Goal: Task Accomplishment & Management: Use online tool/utility

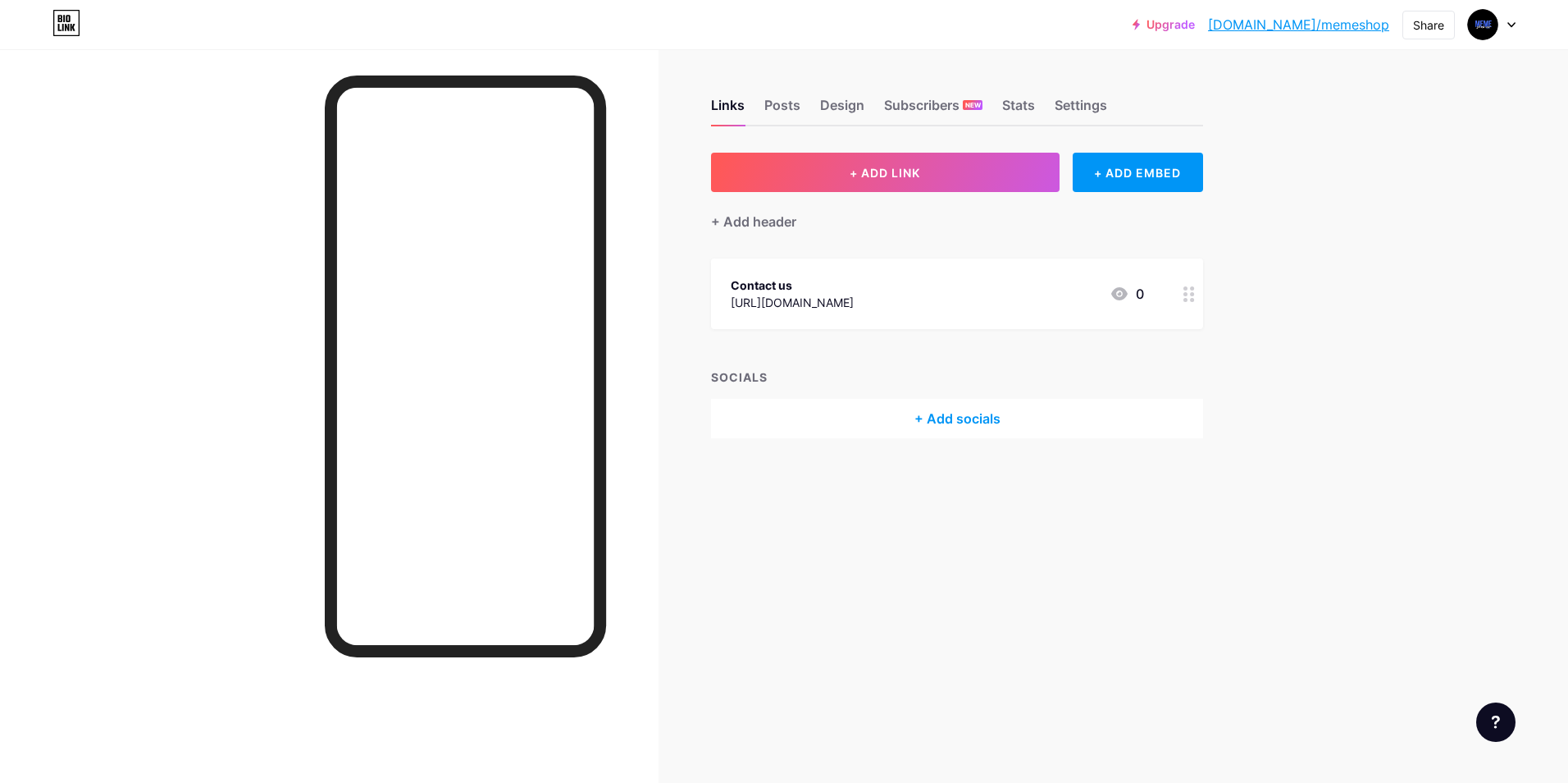
click at [845, 298] on div "[URL][DOMAIN_NAME]" at bounding box center [791, 303] width 123 height 18
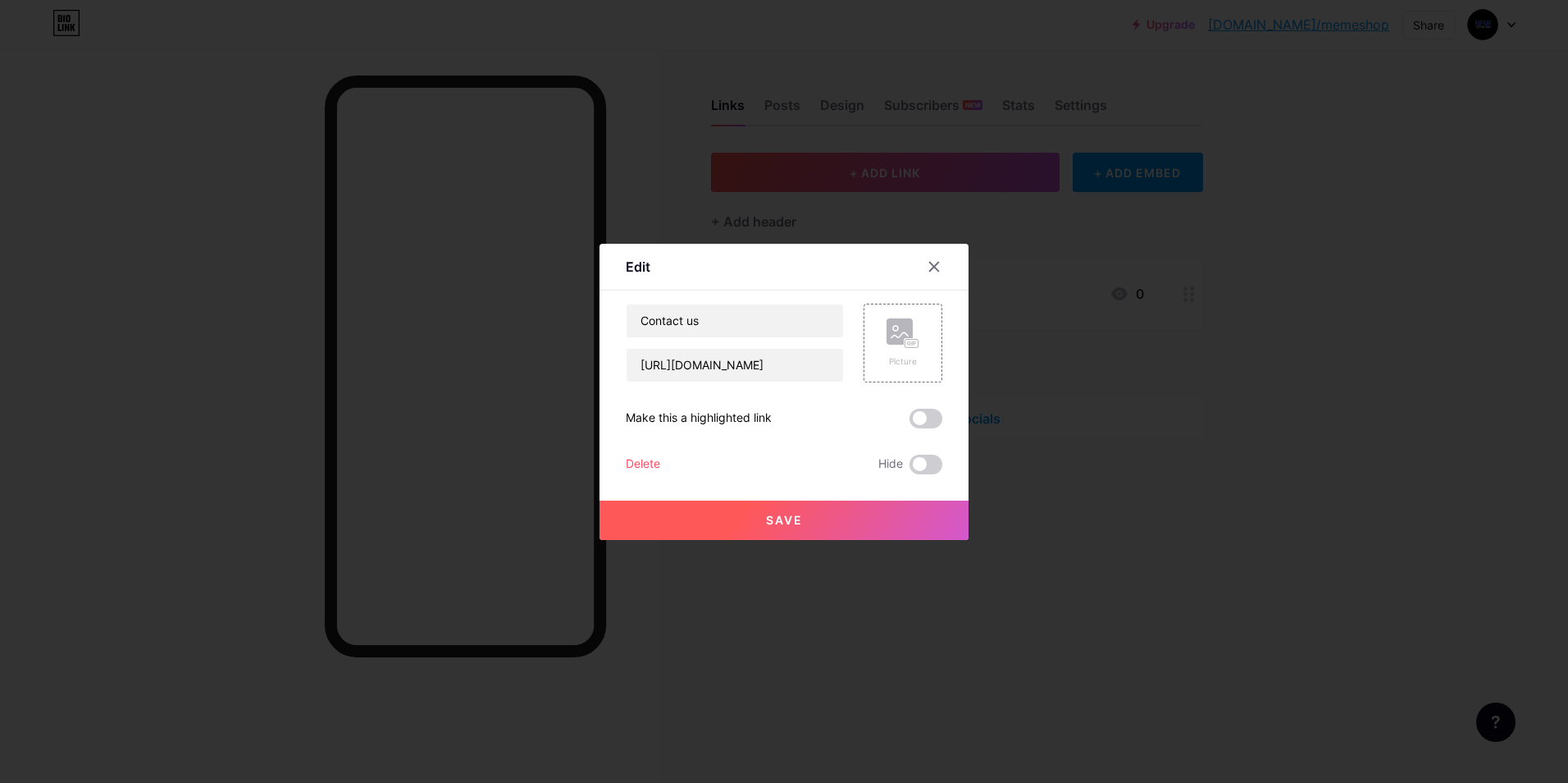
click at [1080, 322] on div at bounding box center [784, 391] width 1568 height 783
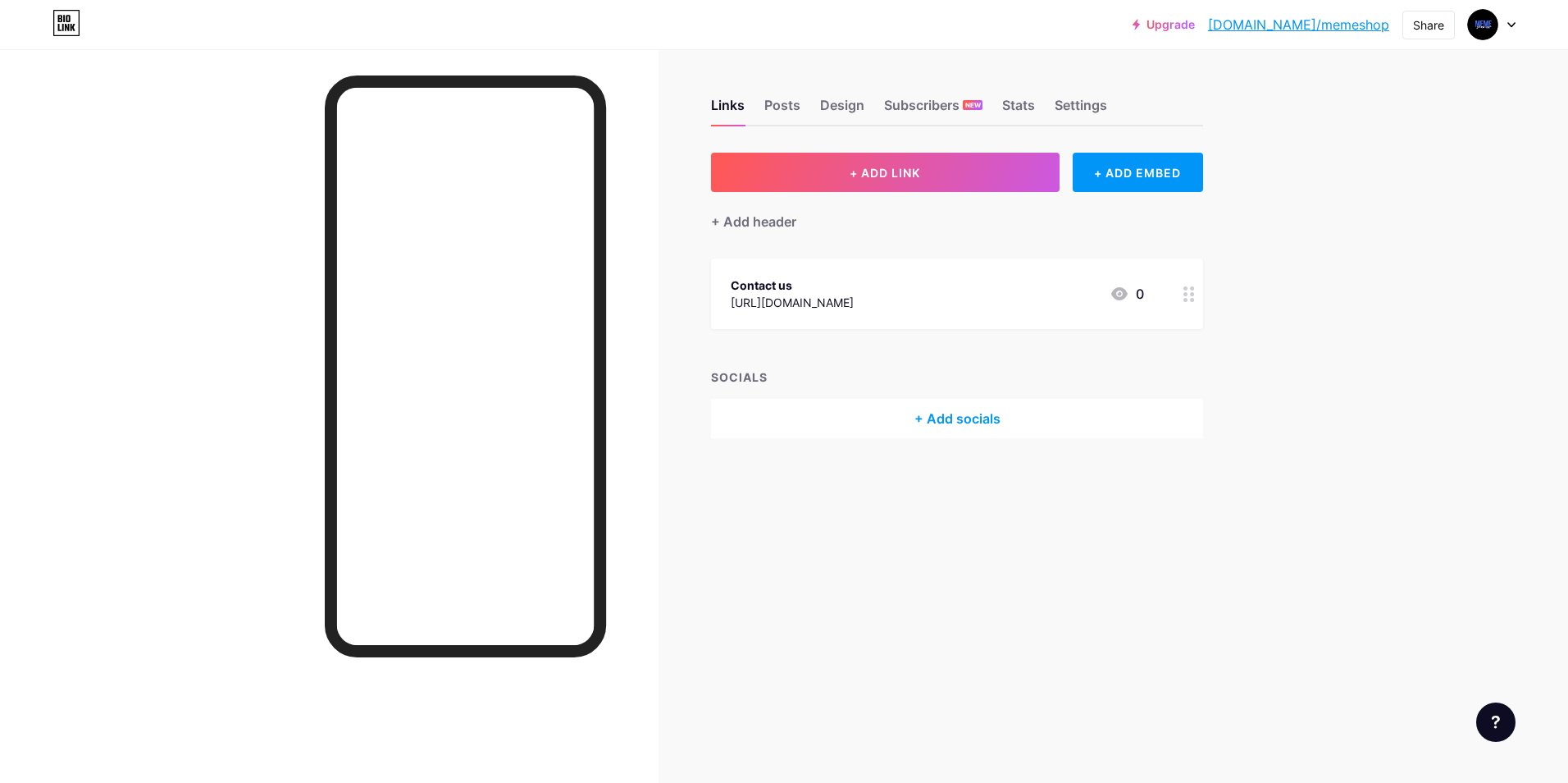
click at [1303, 28] on link "[DOMAIN_NAME]/memeshop" at bounding box center [1299, 25] width 182 height 20
click at [977, 421] on div "+ Add socials" at bounding box center [956, 419] width 492 height 39
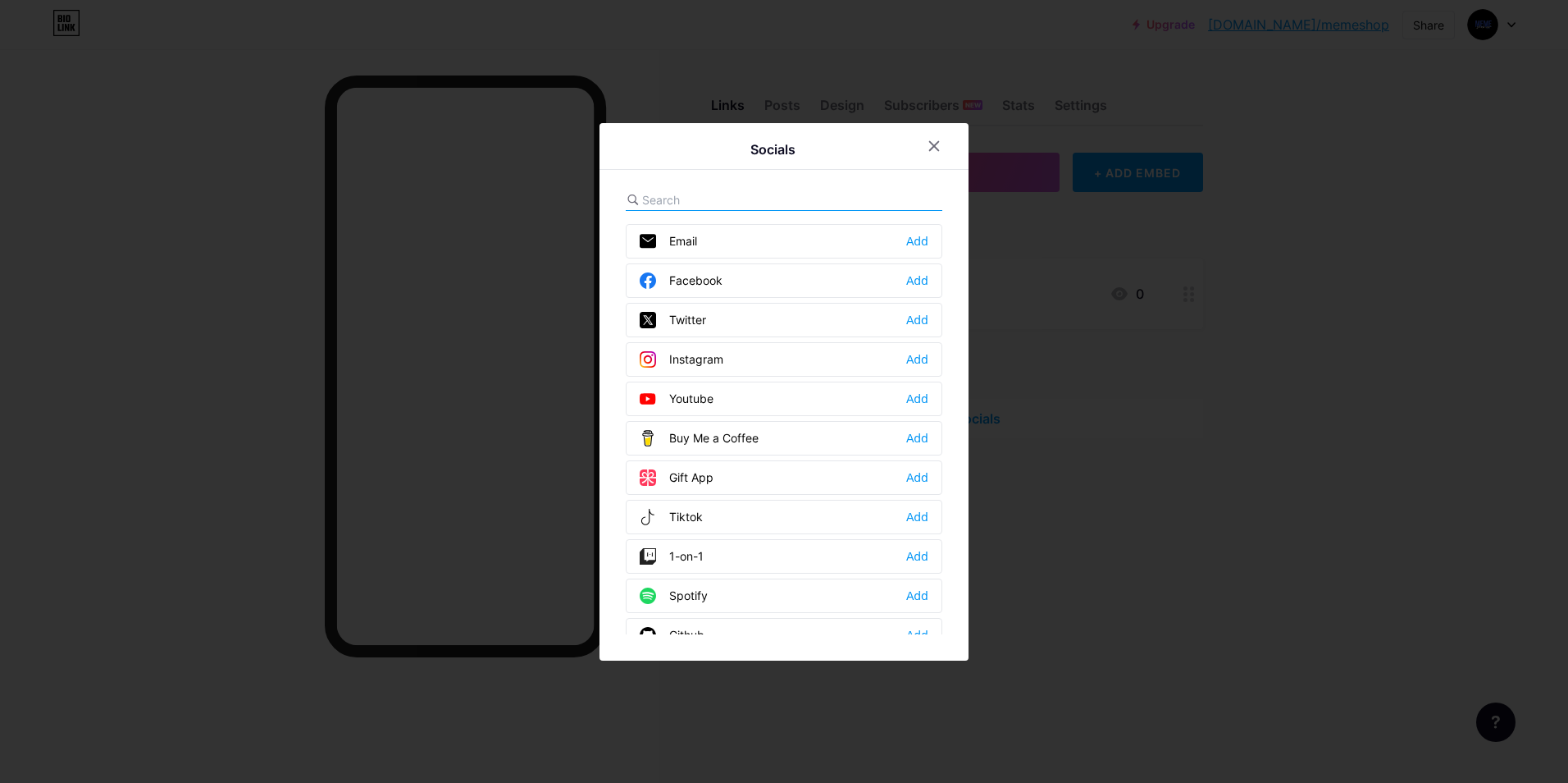
click at [1016, 400] on div at bounding box center [784, 391] width 1568 height 783
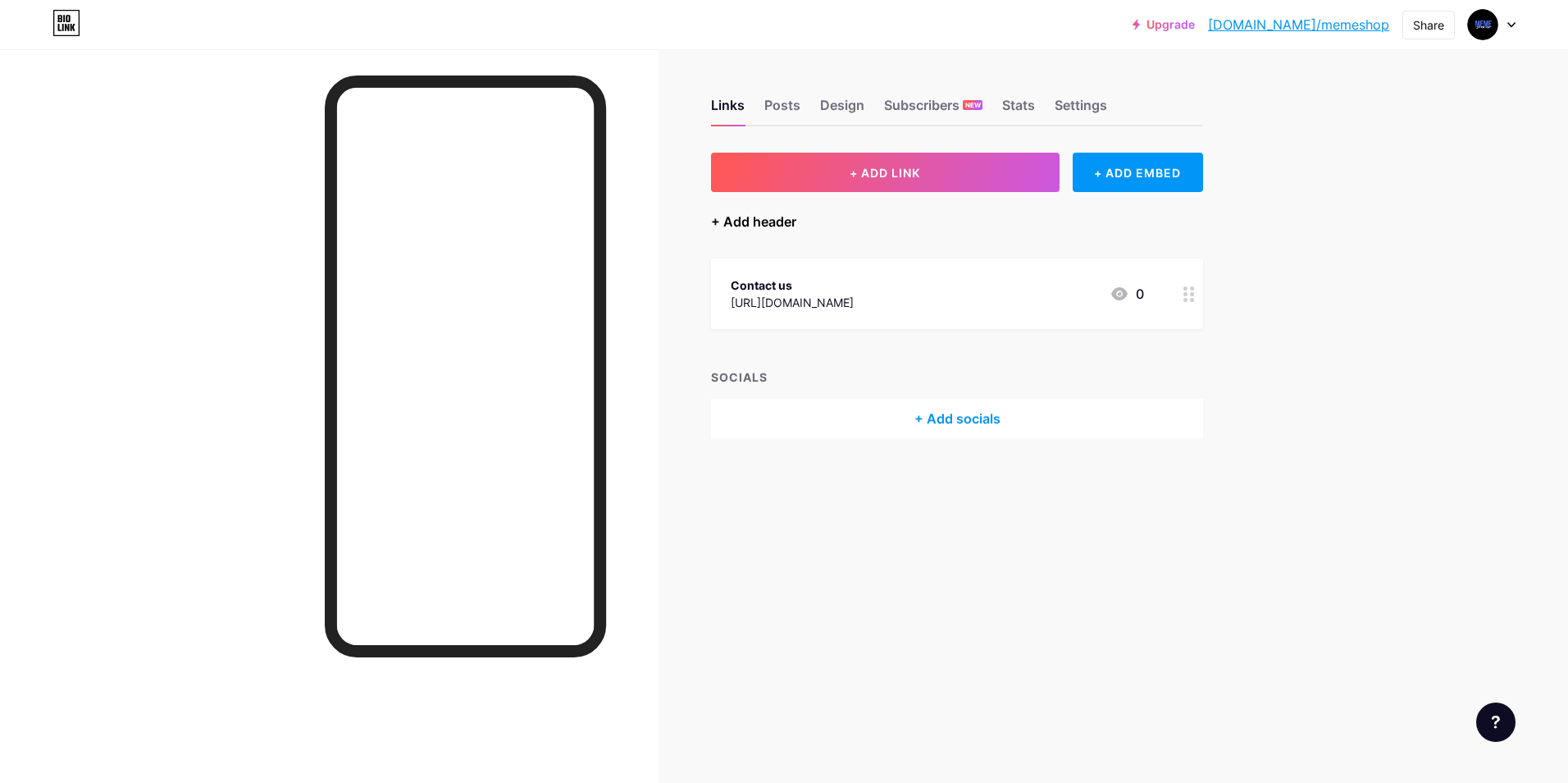
click at [734, 218] on div "+ Add header" at bounding box center [753, 222] width 85 height 20
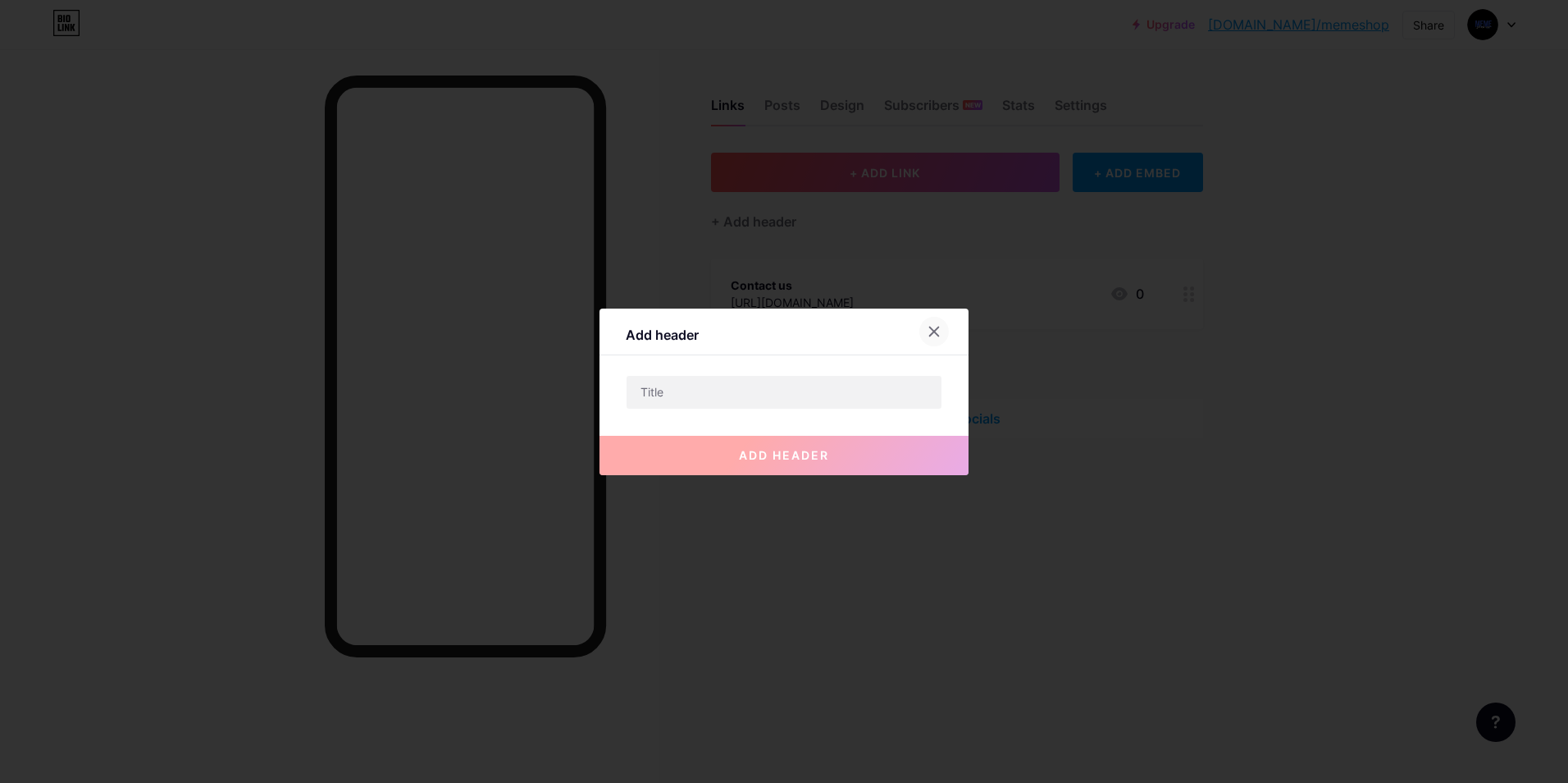
click at [932, 333] on icon at bounding box center [934, 331] width 13 height 13
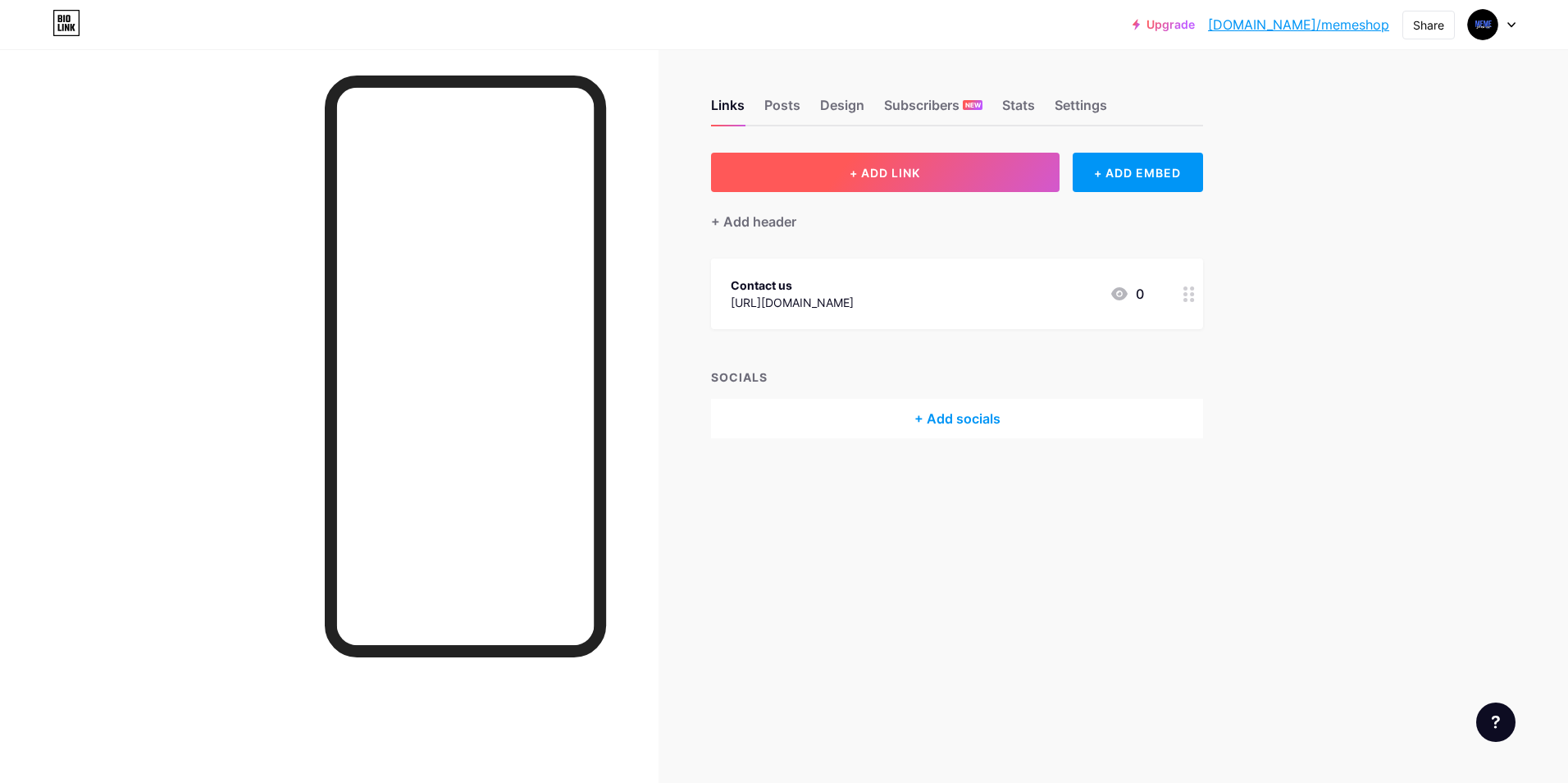
click at [905, 167] on span "+ ADD LINK" at bounding box center [886, 173] width 71 height 14
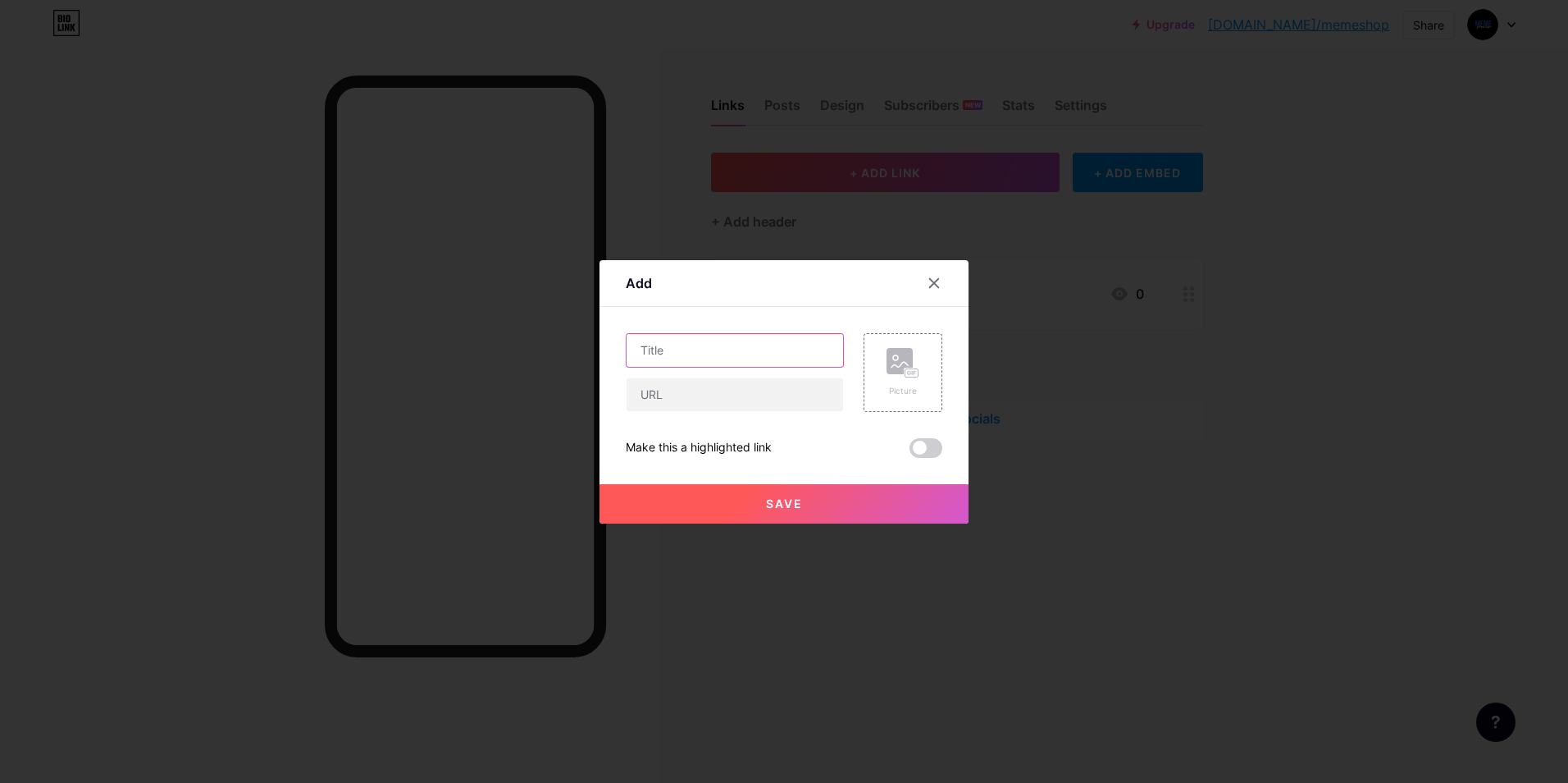
click at [736, 352] on input "text" at bounding box center [734, 350] width 217 height 32
click at [673, 407] on input "text" at bounding box center [734, 394] width 217 height 32
paste input "[URL][DOMAIN_NAME]"
type input "[URL][DOMAIN_NAME]"
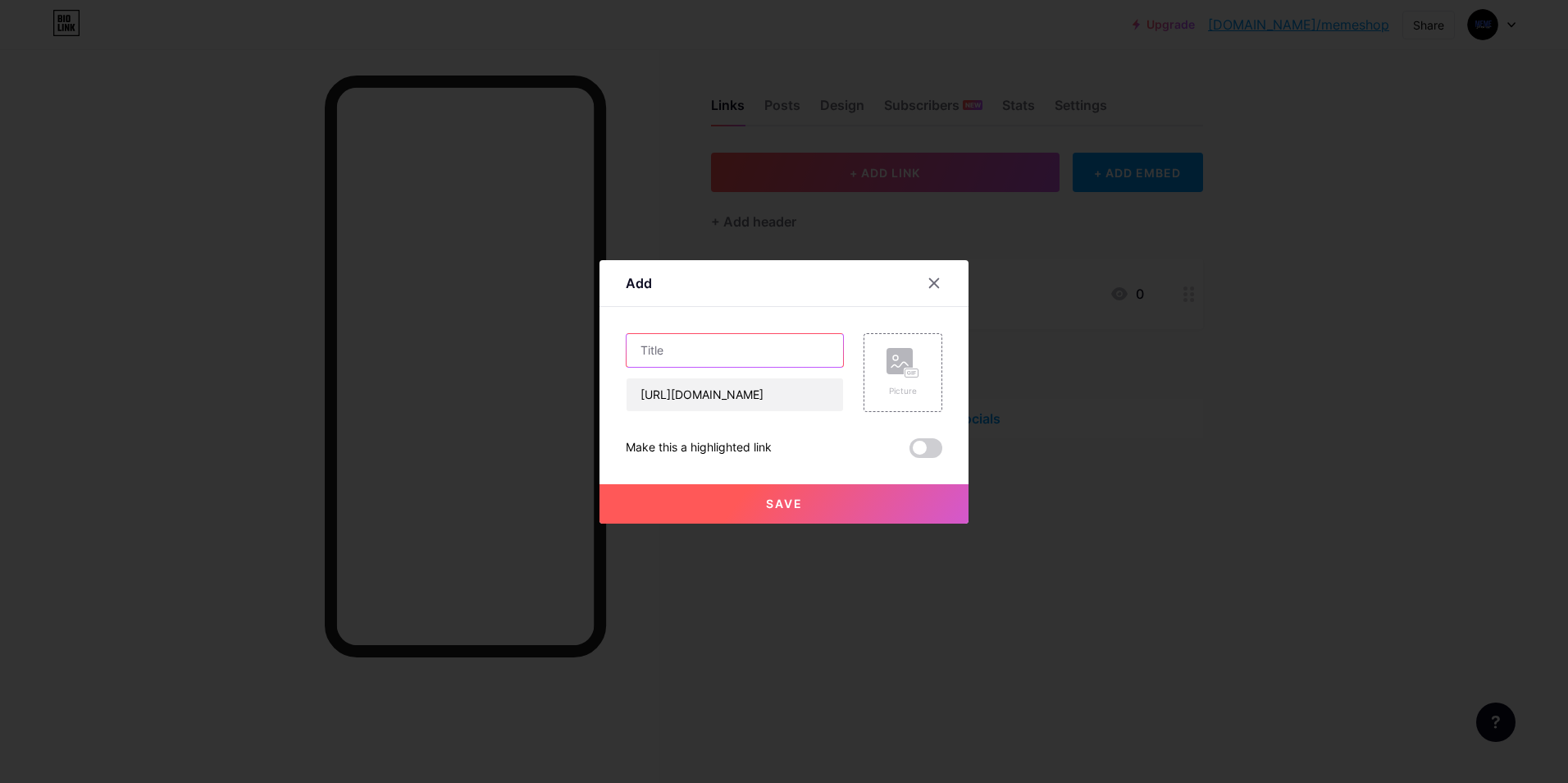
click at [680, 352] on input "text" at bounding box center [734, 350] width 217 height 32
type input "Vouches"
click at [799, 497] on button "Save" at bounding box center [784, 504] width 369 height 39
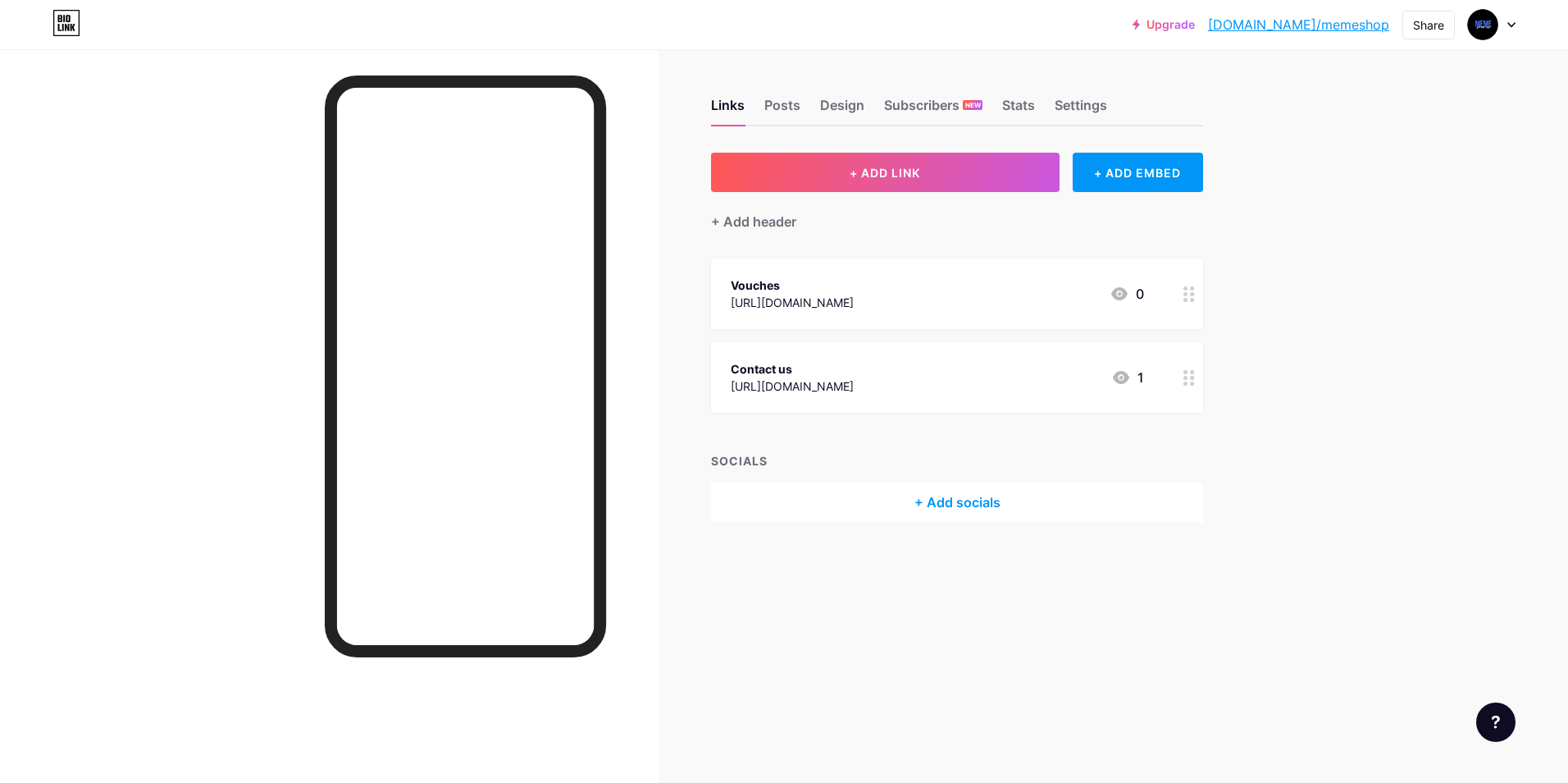
click at [1294, 29] on link "[DOMAIN_NAME]/memeshop" at bounding box center [1299, 25] width 182 height 20
click at [956, 297] on div "Vouches [URL][DOMAIN_NAME] 0" at bounding box center [937, 294] width 413 height 37
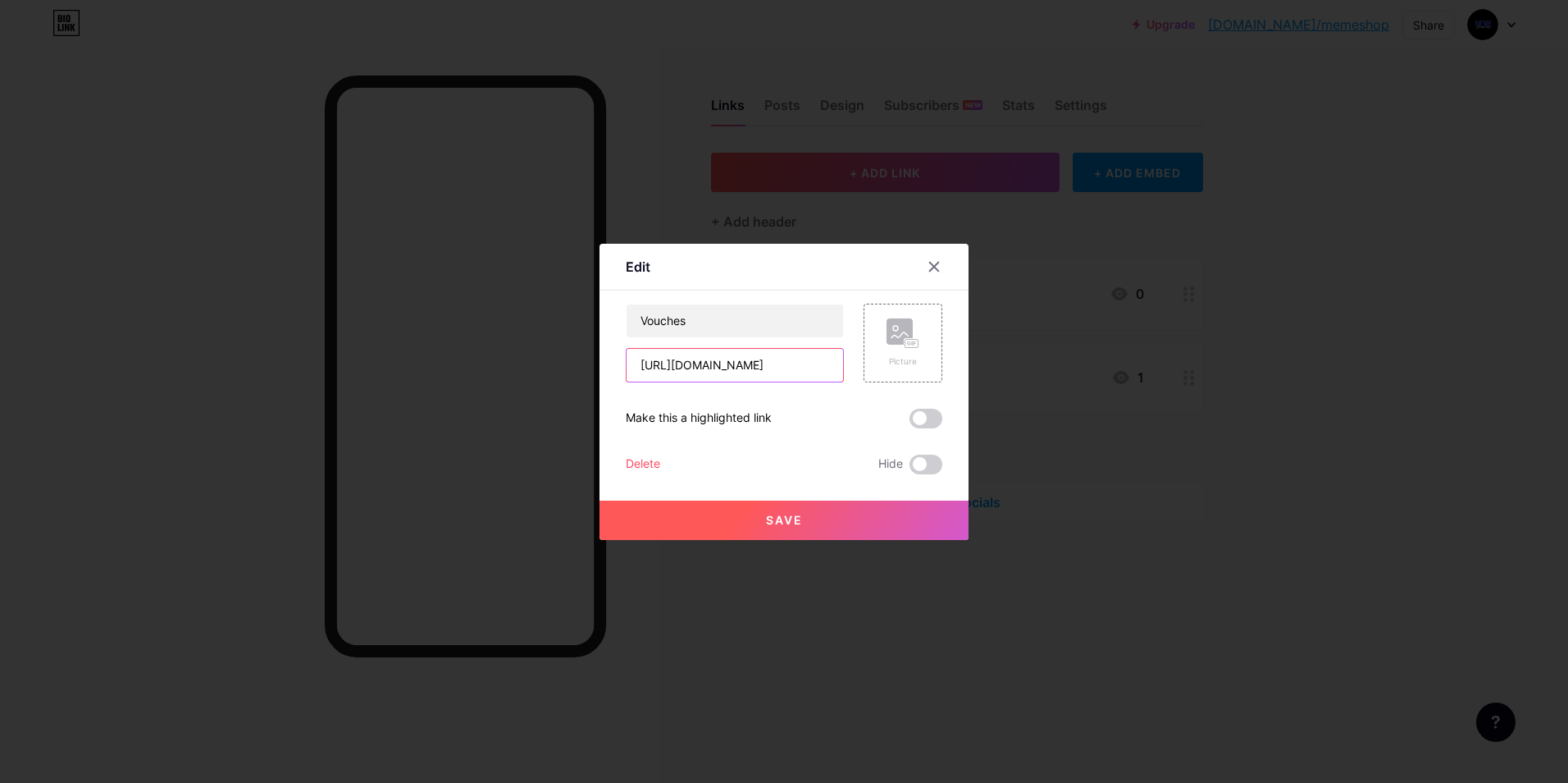
click at [722, 350] on input "[URL][DOMAIN_NAME]" at bounding box center [734, 364] width 217 height 32
paste input "PZy1RIjrAj1jZjBk"
type input "[URL][DOMAIN_NAME]"
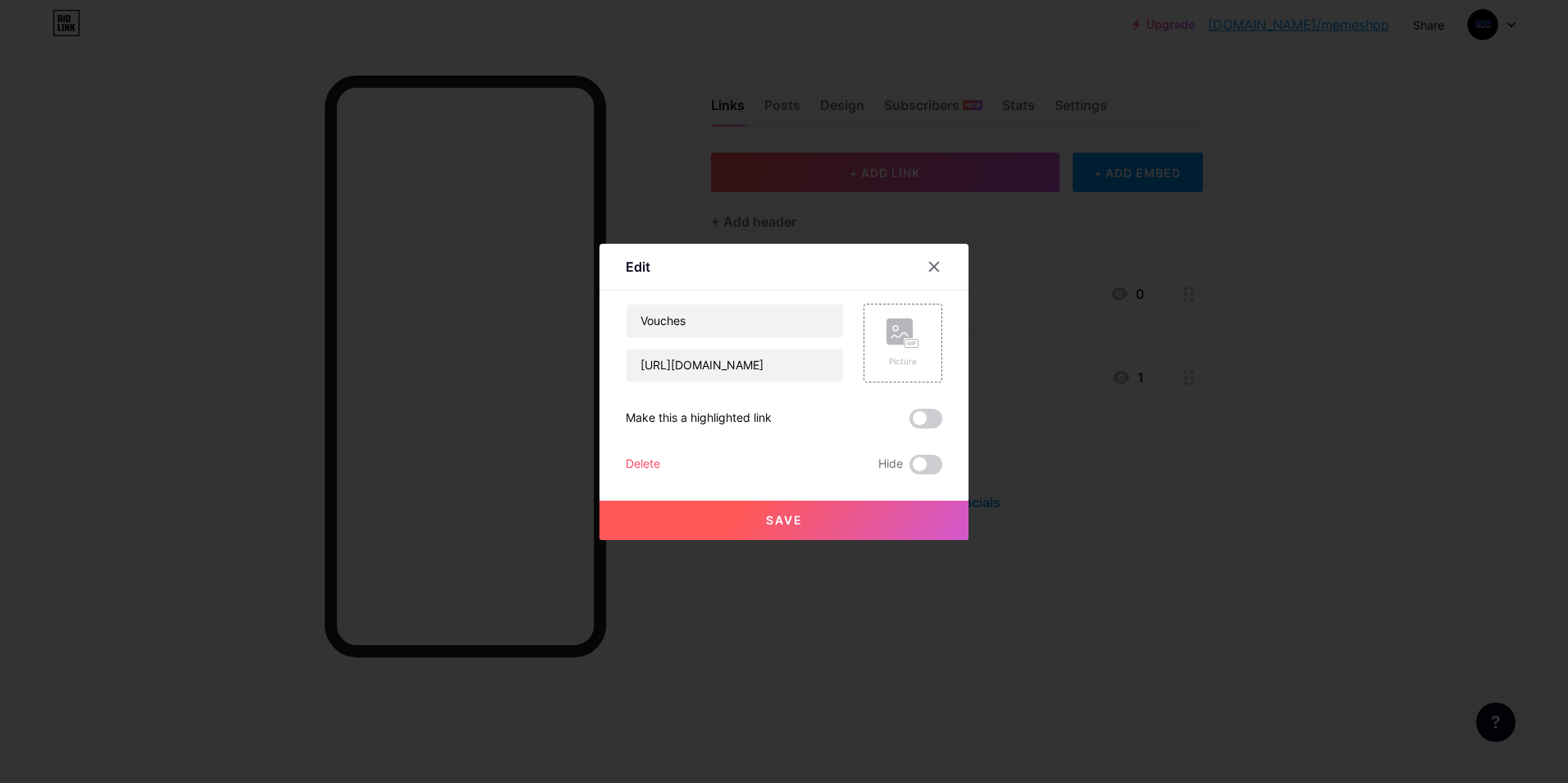
click at [813, 521] on button "Save" at bounding box center [784, 521] width 369 height 39
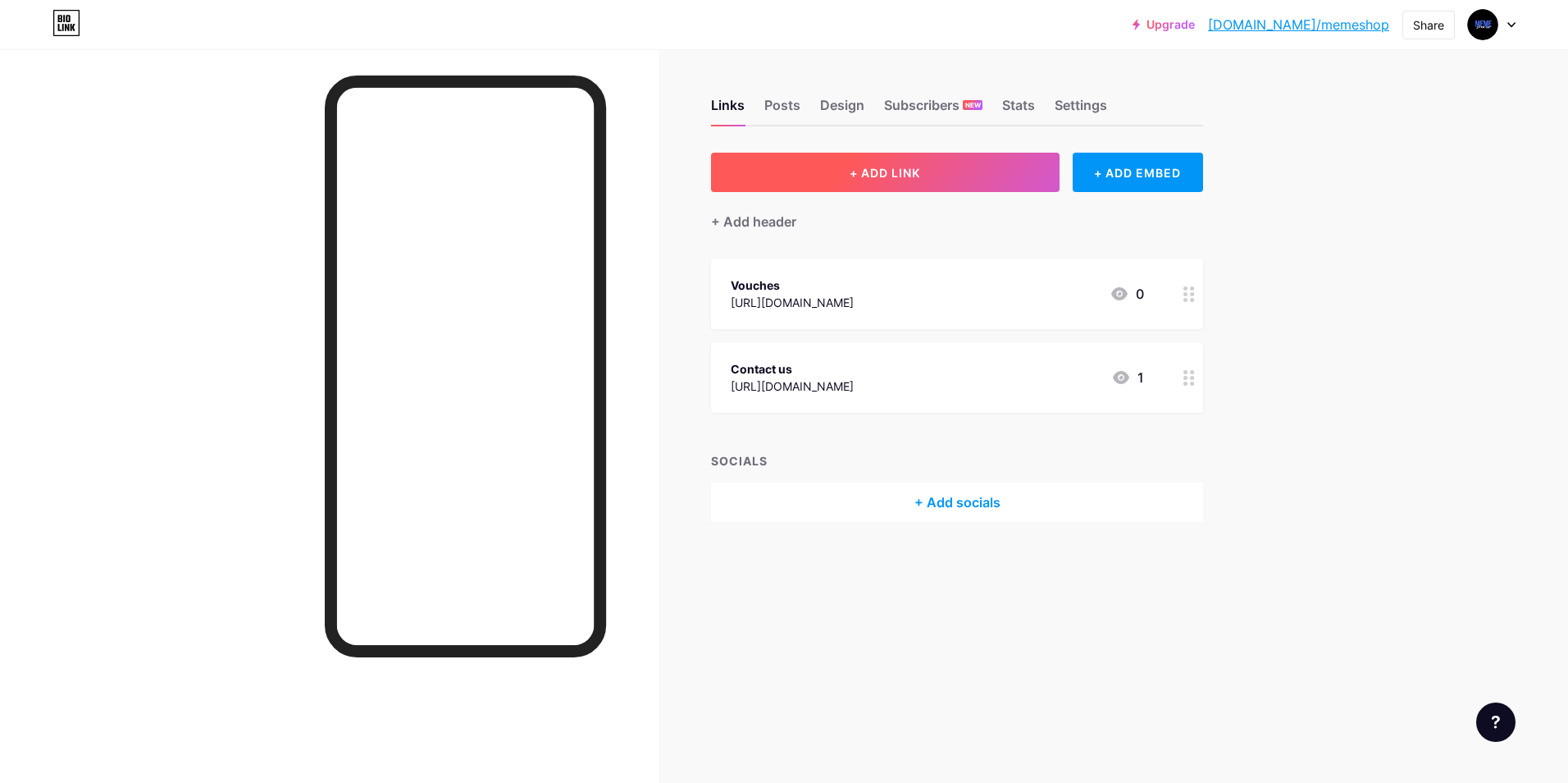
click at [970, 171] on button "+ ADD LINK" at bounding box center [885, 172] width 349 height 39
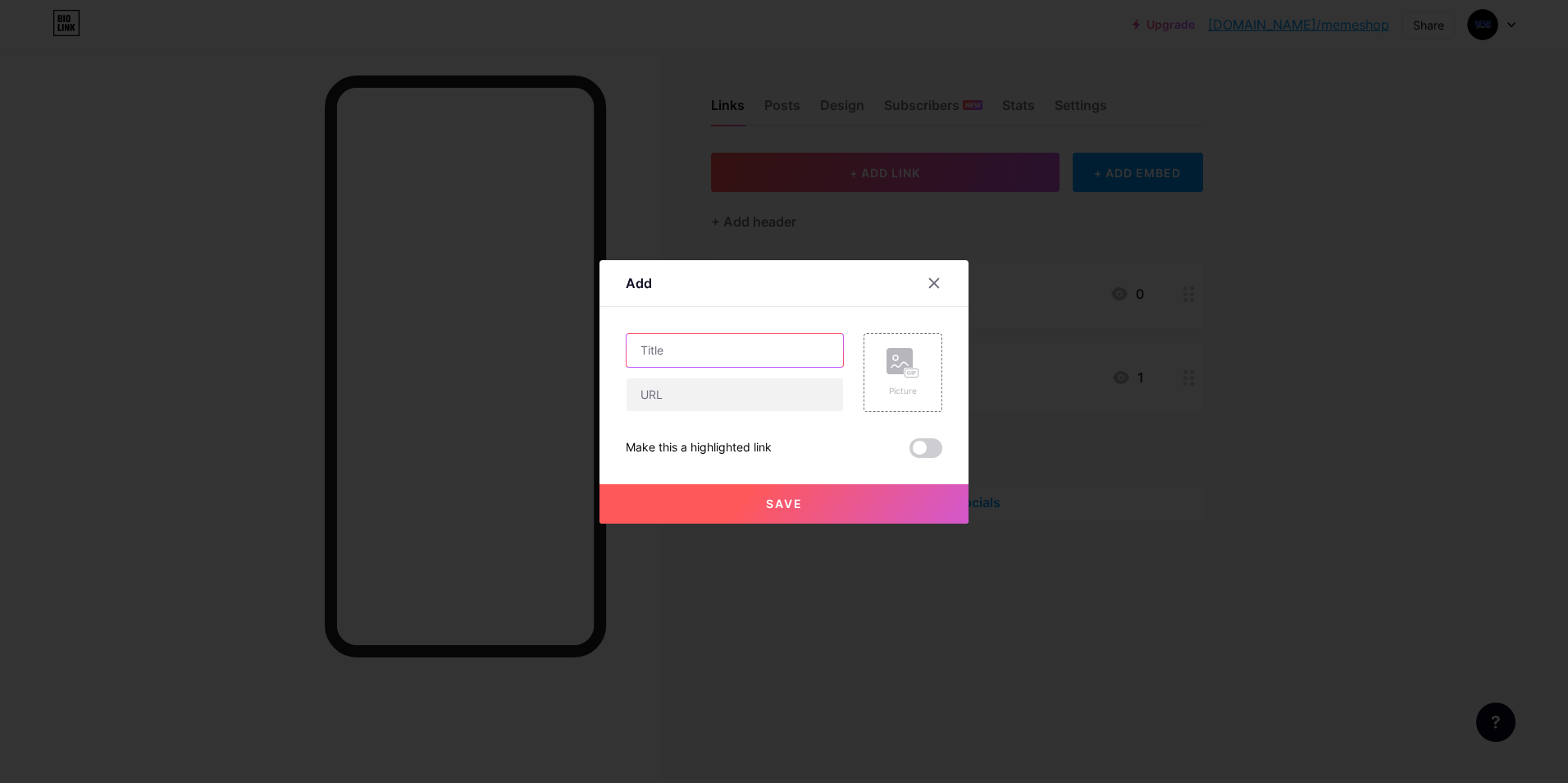
click at [737, 363] on input "text" at bounding box center [734, 350] width 217 height 32
click at [700, 398] on input "text" at bounding box center [734, 394] width 217 height 32
paste input "[URL][DOMAIN_NAME]"
type input "[URL][DOMAIN_NAME]"
click at [694, 361] on input "text" at bounding box center [734, 350] width 217 height 32
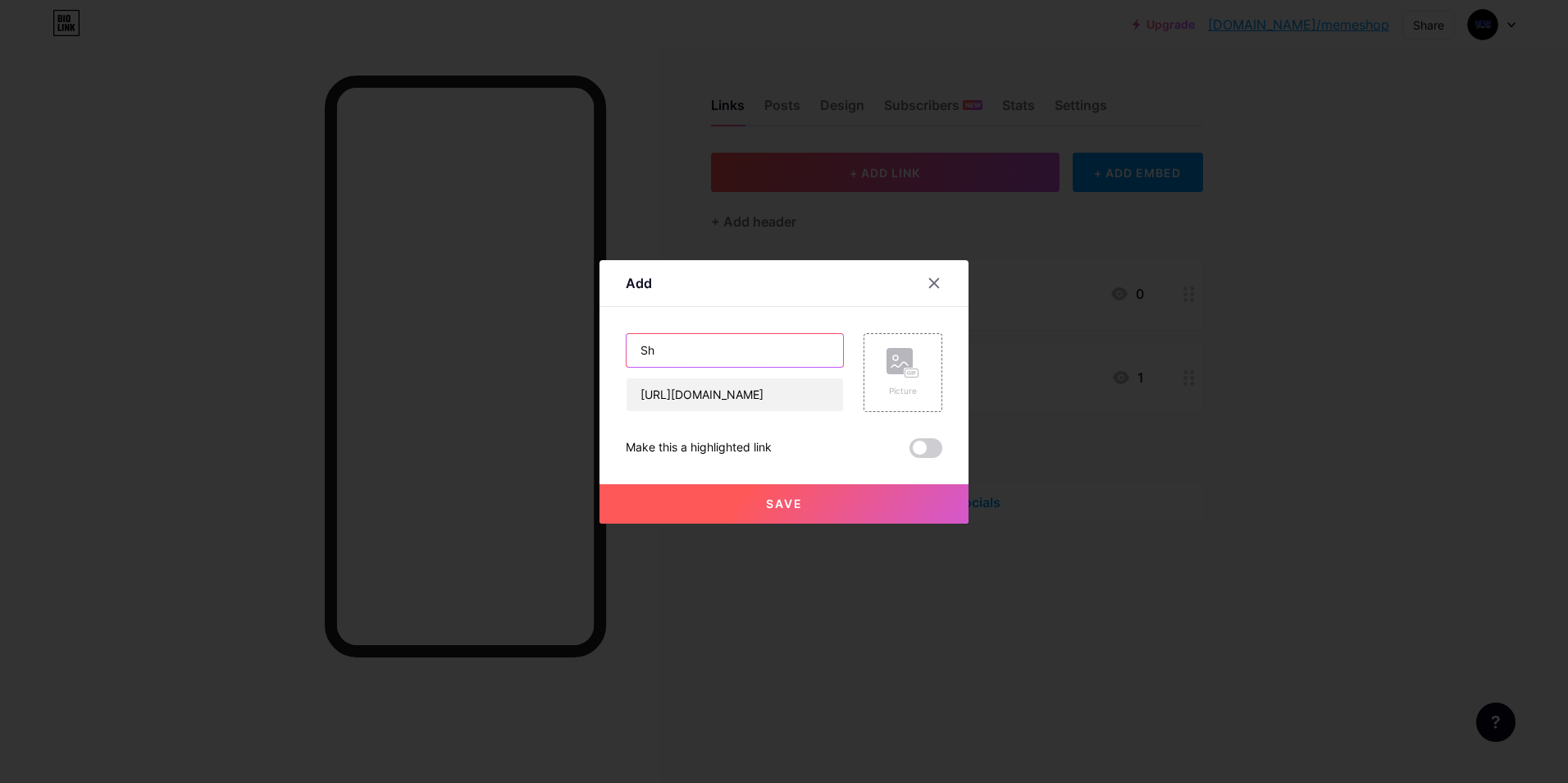
type input "S"
click at [708, 360] on input "Official Website" at bounding box center [734, 350] width 217 height 32
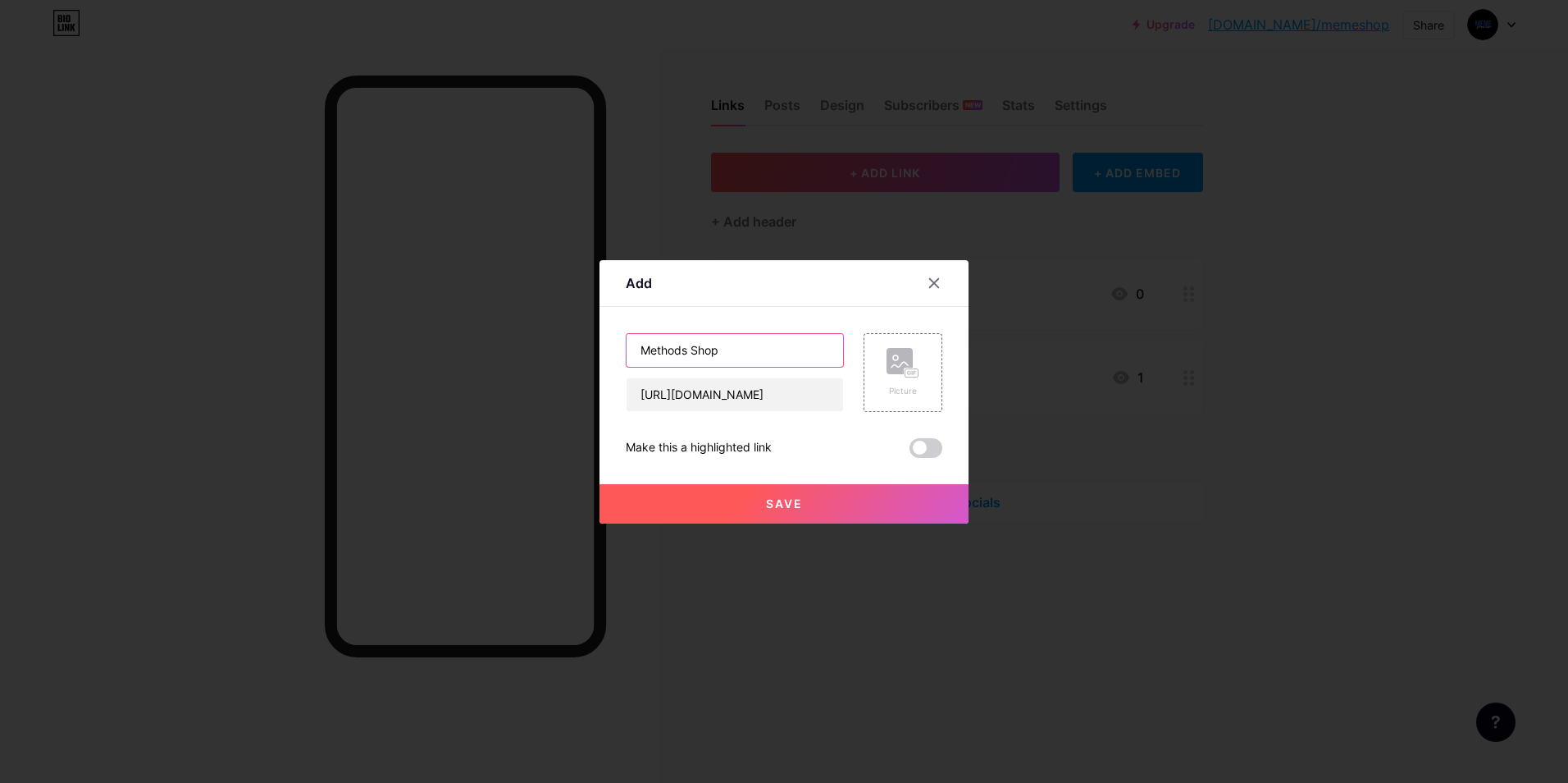
type input "Methods Shop"
click at [814, 501] on button "Save" at bounding box center [784, 504] width 369 height 39
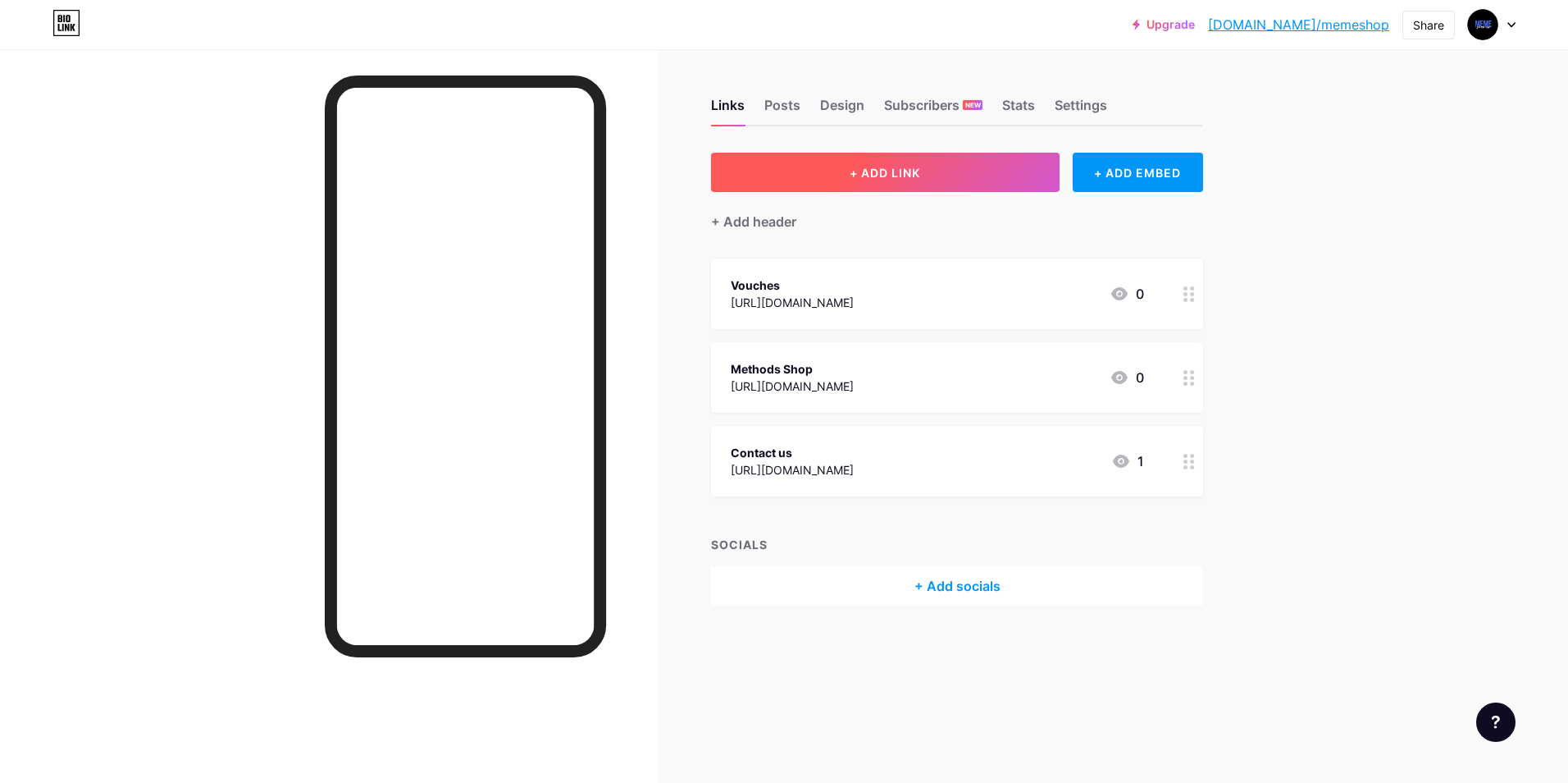
click at [981, 174] on button "+ ADD LINK" at bounding box center [885, 172] width 349 height 39
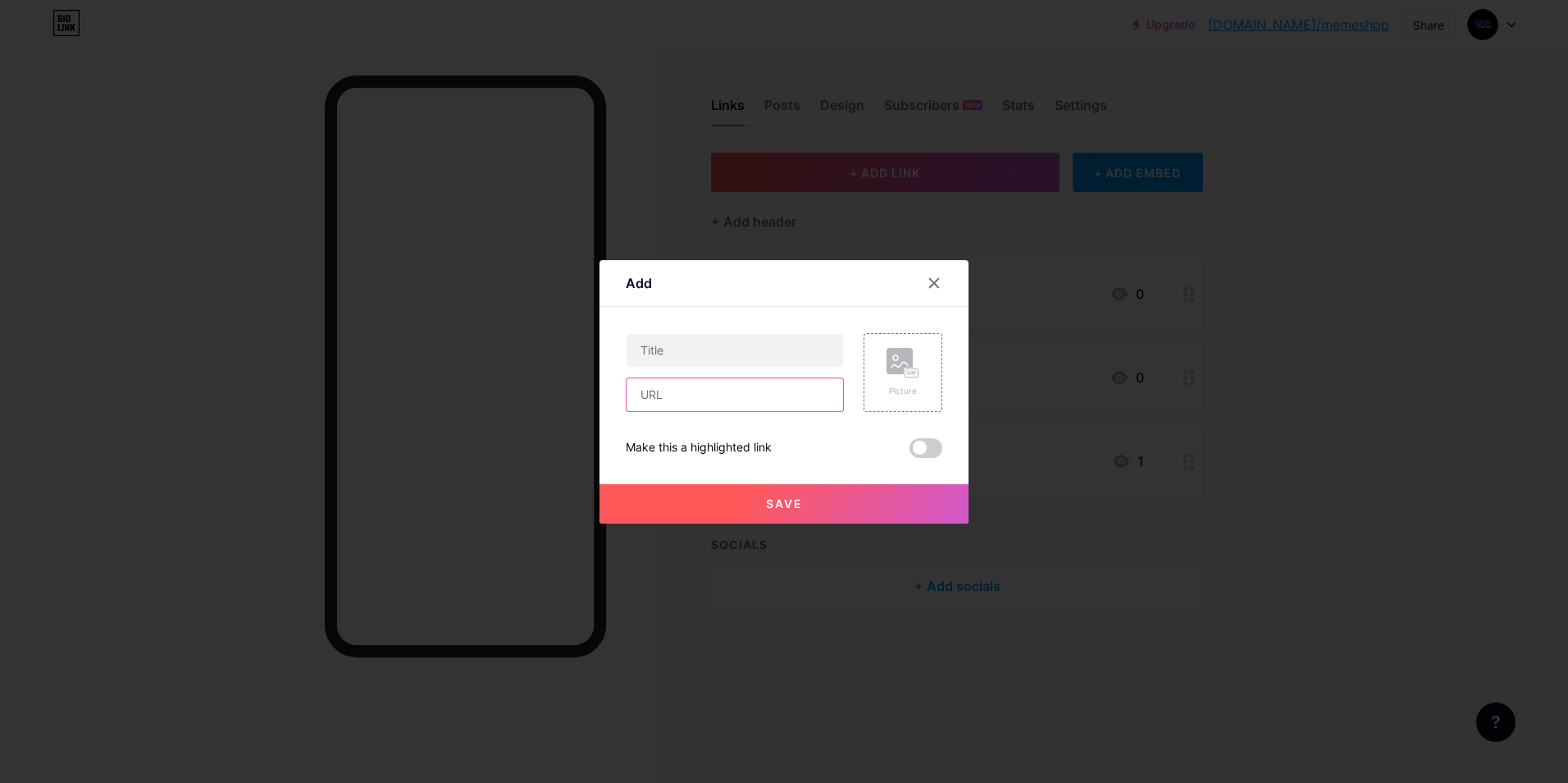
click at [716, 384] on input "text" at bounding box center [734, 394] width 217 height 32
paste input "[URL][DOMAIN_NAME]"
type input "[URL][DOMAIN_NAME]"
click at [730, 355] on input "text" at bounding box center [734, 350] width 217 height 32
click at [651, 347] on input "Log Shop" at bounding box center [734, 350] width 217 height 32
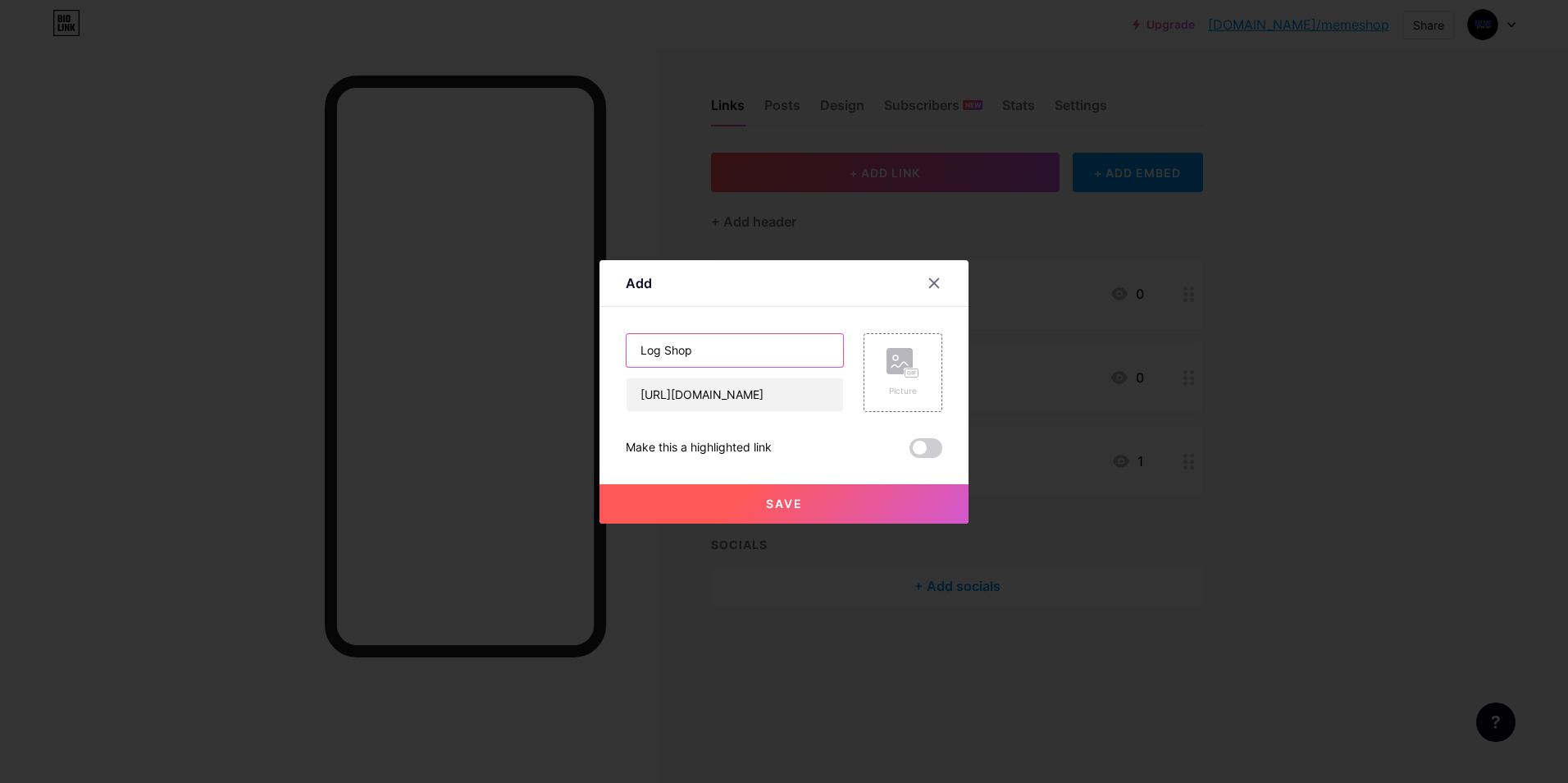
click at [655, 347] on input "Log Shop" at bounding box center [734, 350] width 217 height 32
type input "Logs Shop"
click at [739, 506] on button "Save" at bounding box center [784, 504] width 369 height 39
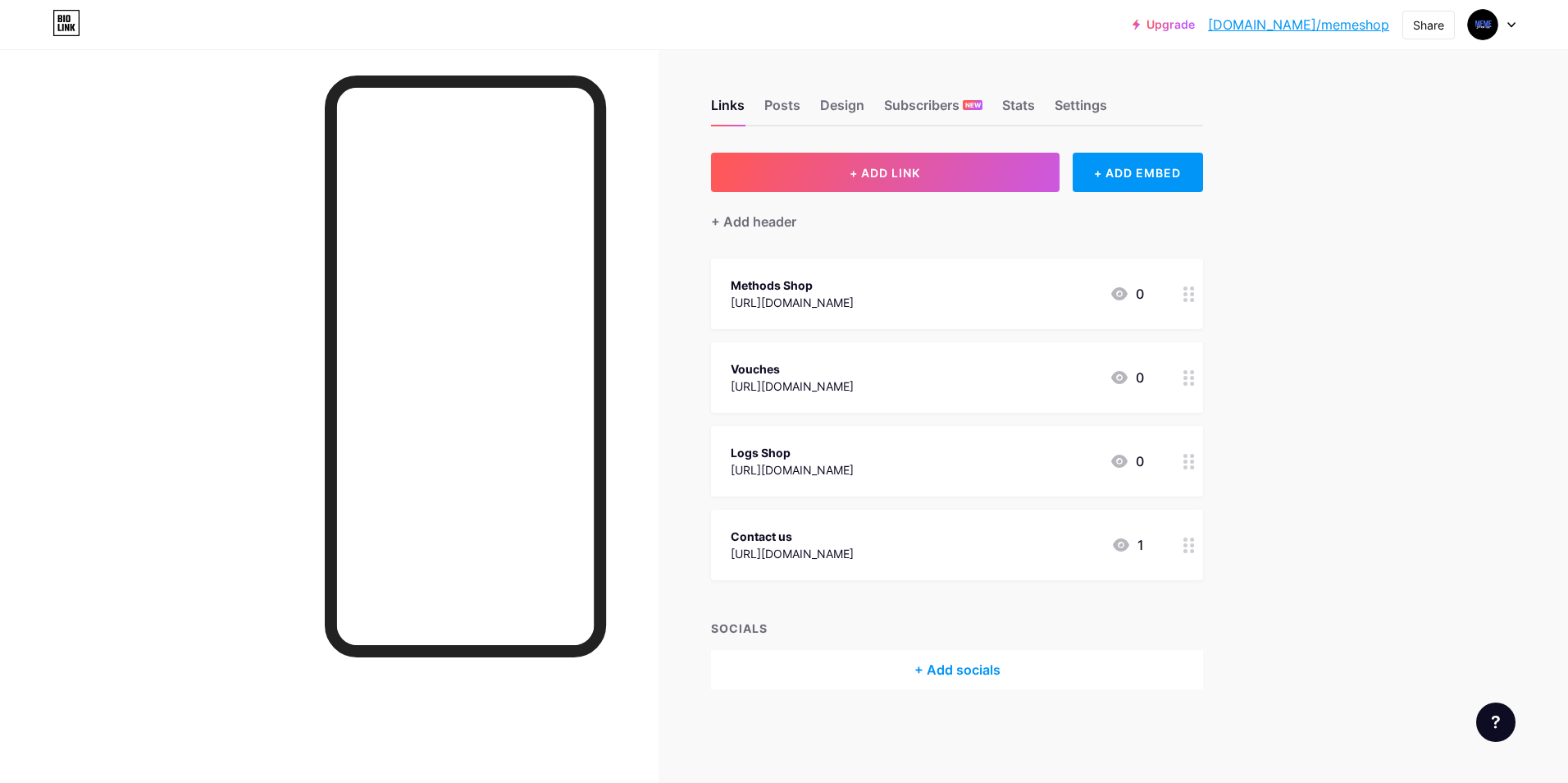
click at [945, 292] on div "Methods Shop [URL][DOMAIN_NAME] 0" at bounding box center [937, 294] width 413 height 37
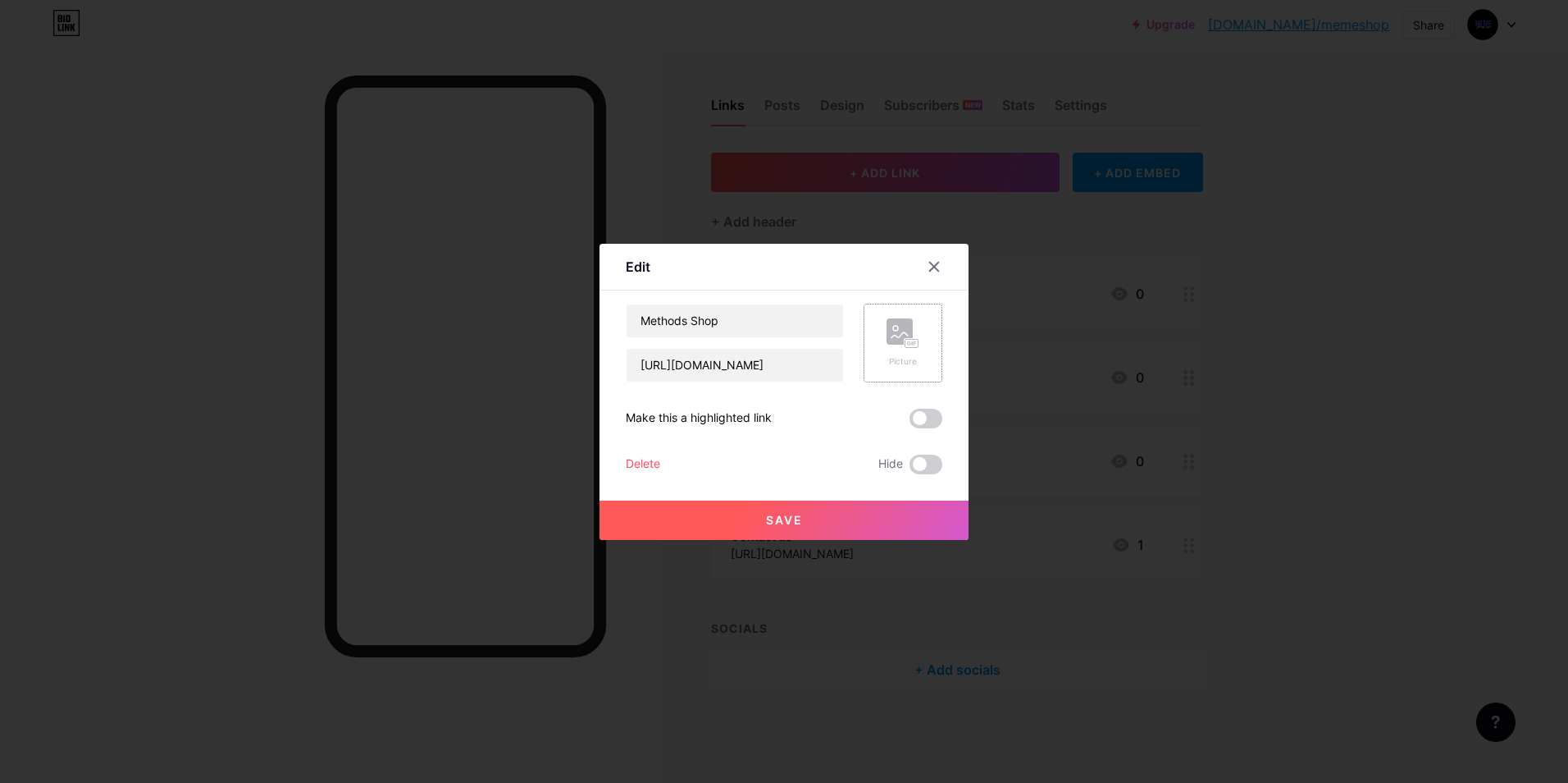
click at [911, 318] on icon at bounding box center [902, 333] width 32 height 30
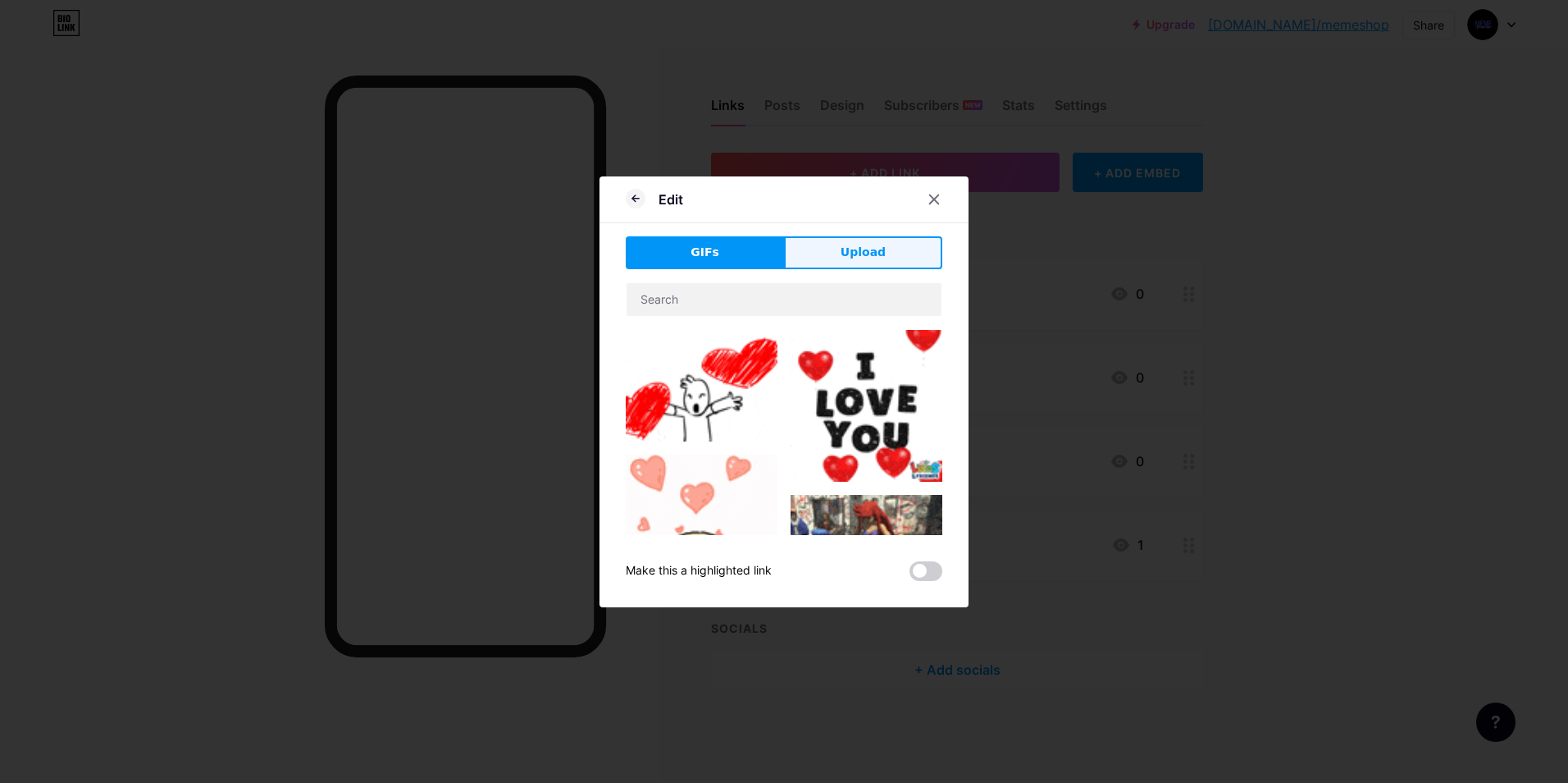
click at [831, 255] on button "Upload" at bounding box center [863, 252] width 158 height 32
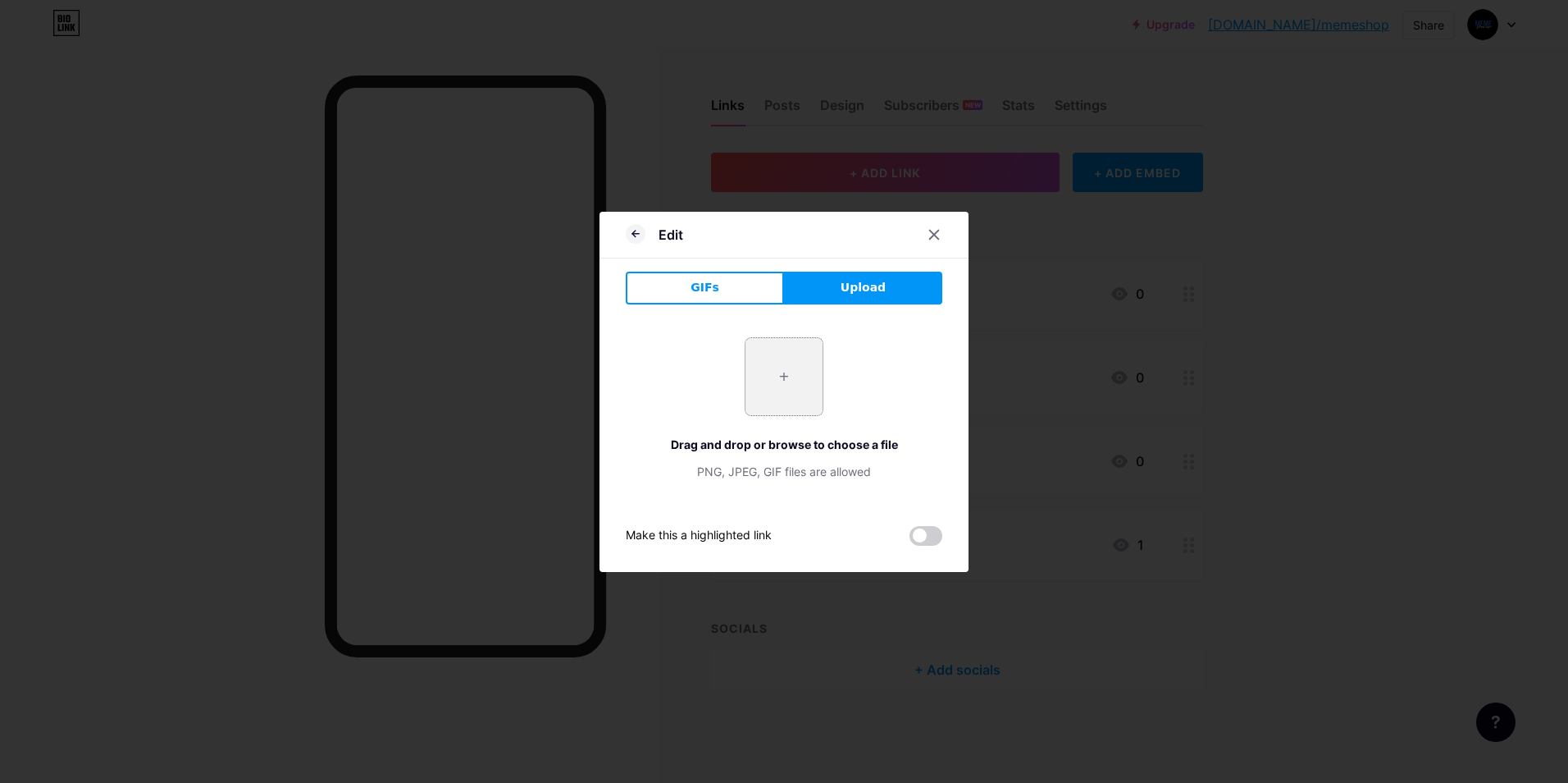
click at [769, 362] on input "file" at bounding box center [784, 376] width 78 height 78
type input "C:\fakepath\13.png"
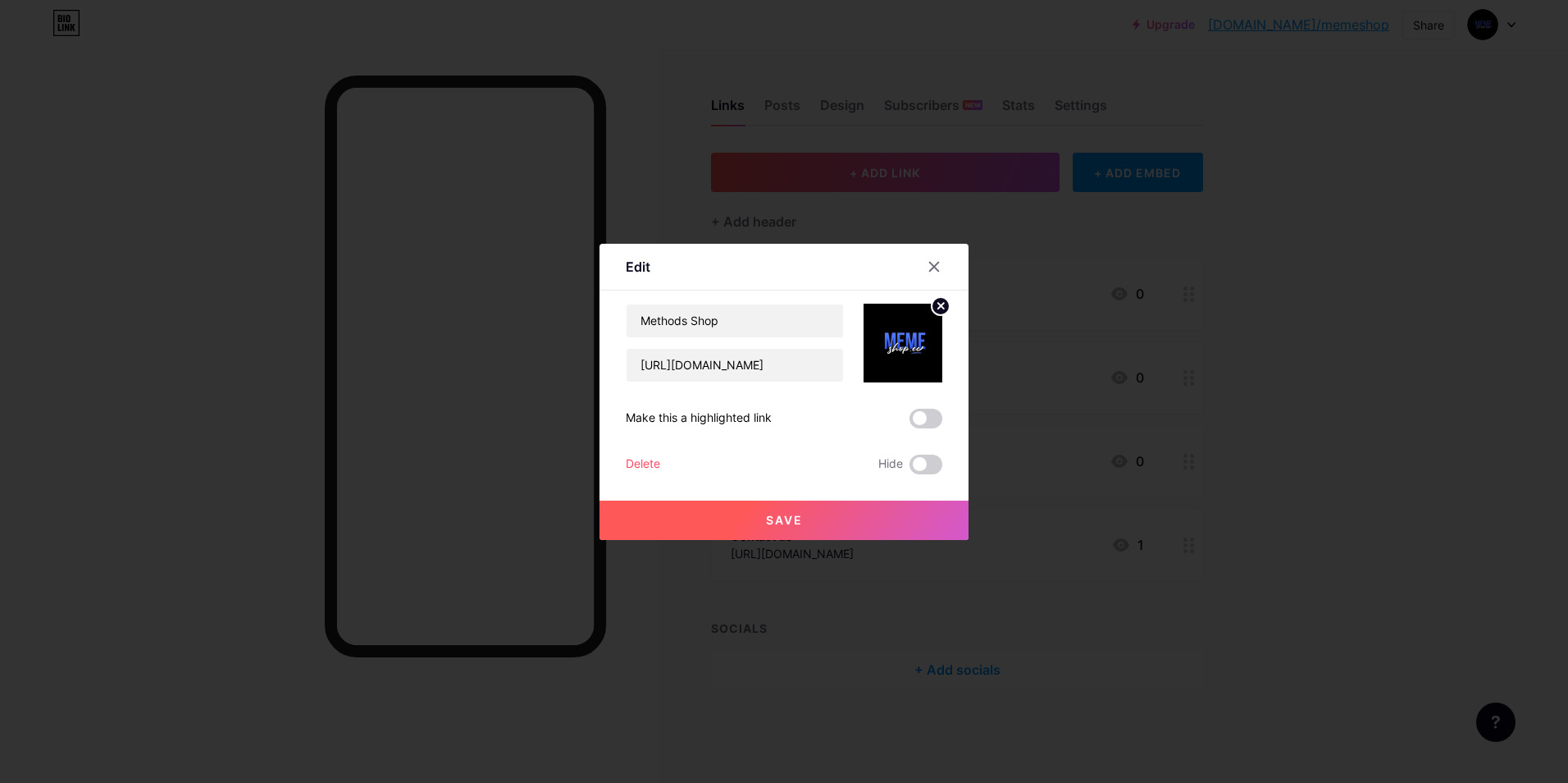
click at [819, 521] on button "Save" at bounding box center [784, 521] width 369 height 39
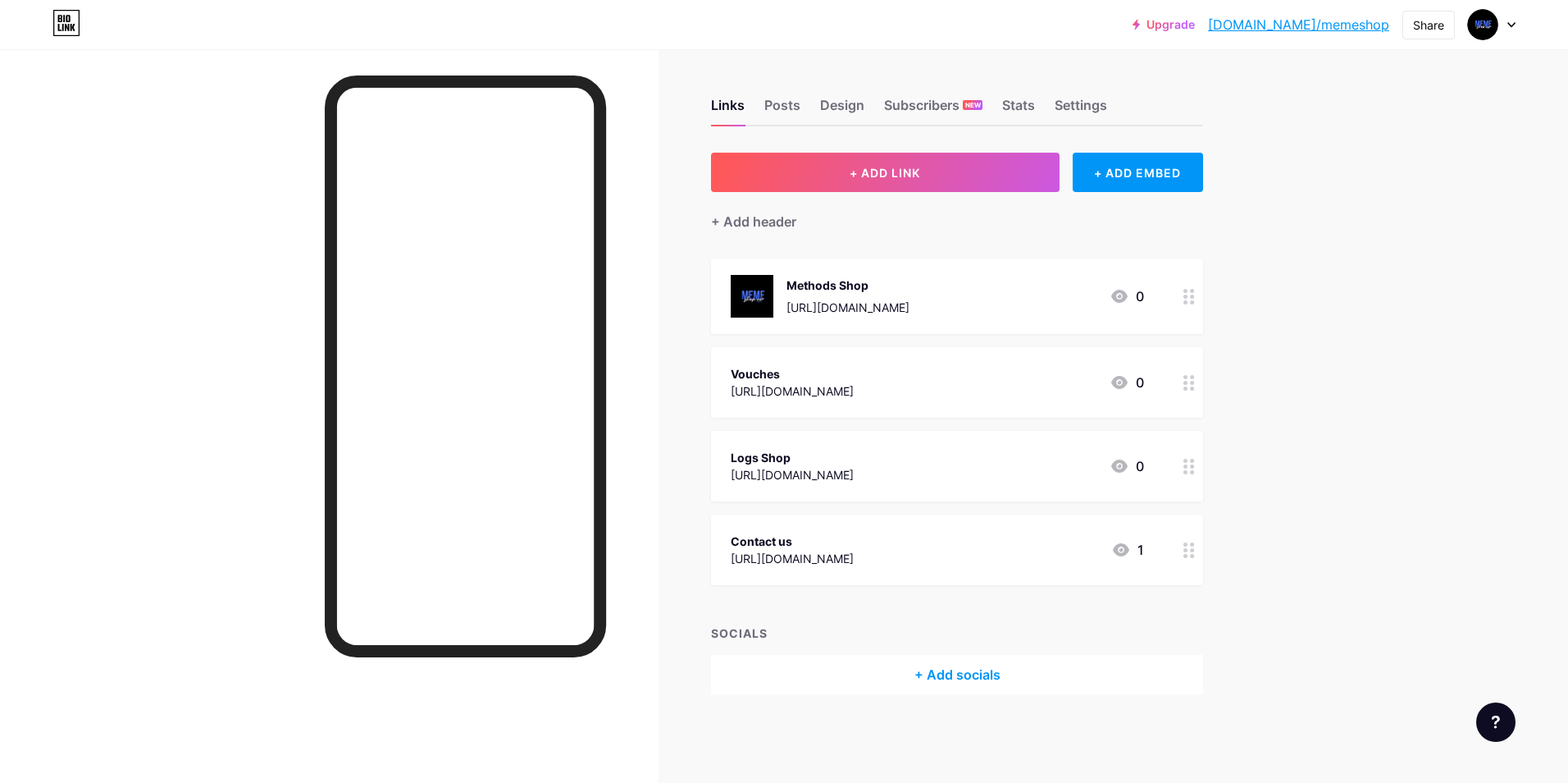
click at [1066, 378] on div "Vouches [URL][DOMAIN_NAME] 0" at bounding box center [937, 382] width 413 height 37
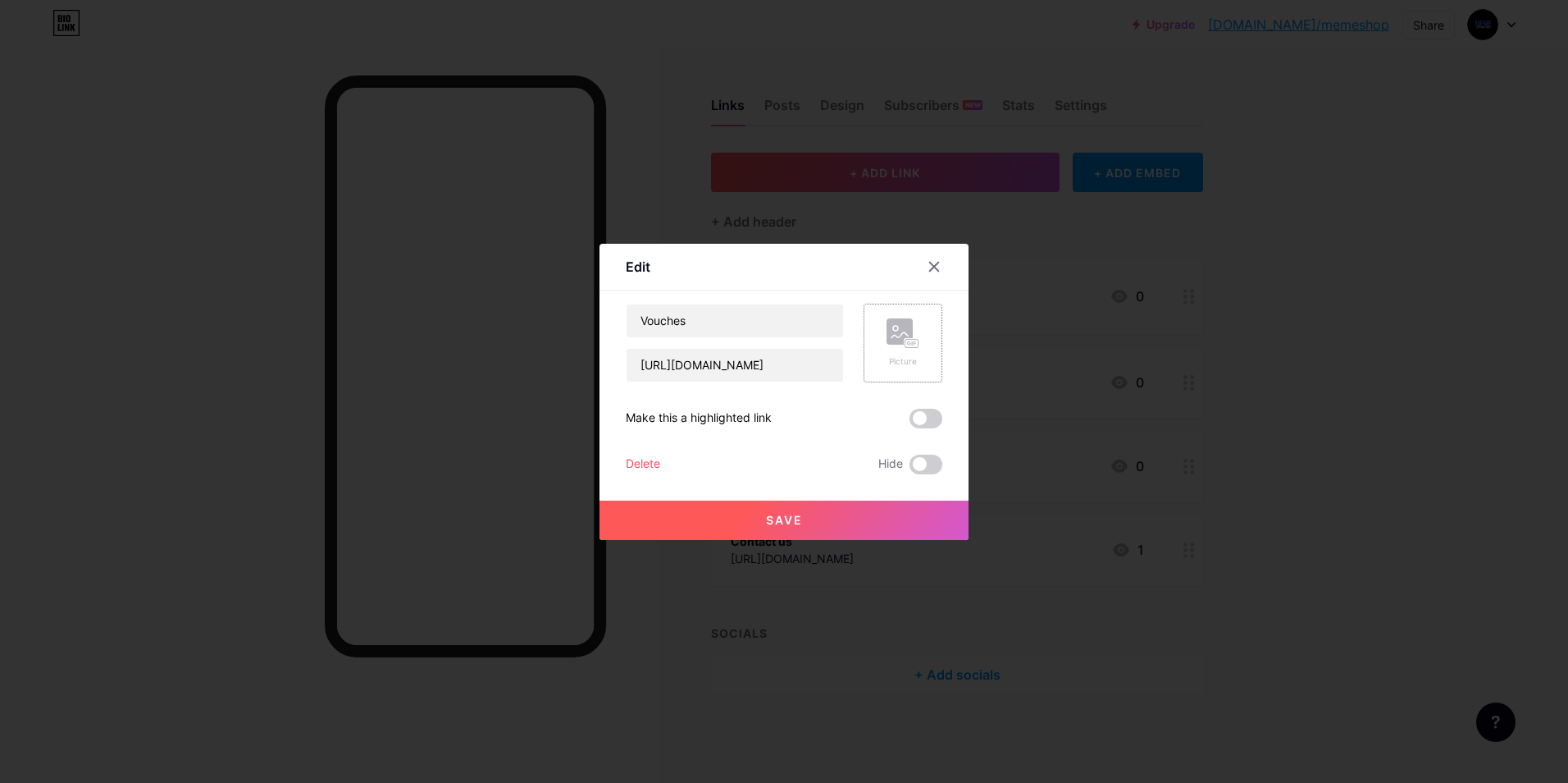
click at [926, 339] on div "Picture" at bounding box center [903, 343] width 79 height 79
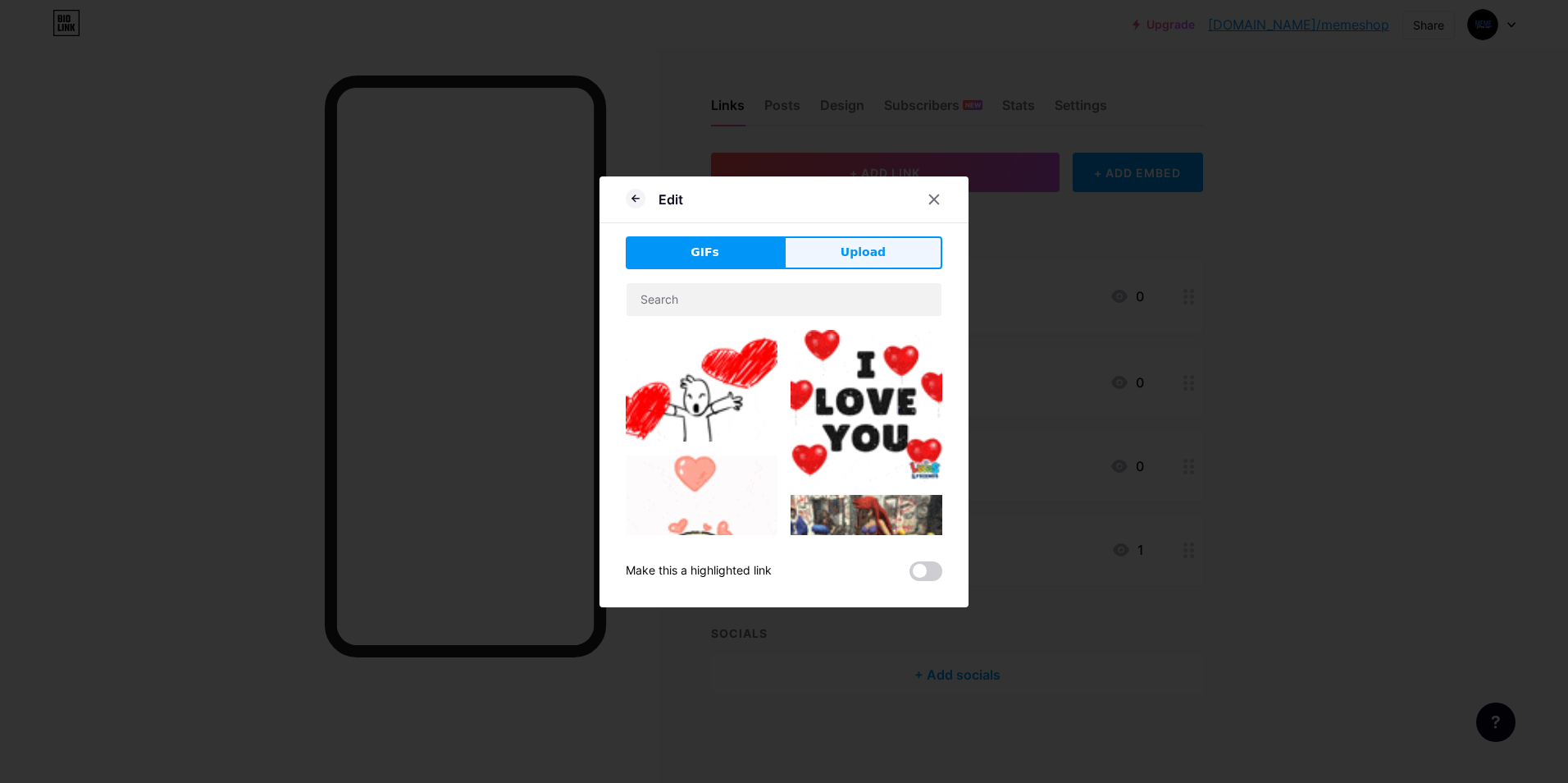
click at [840, 246] on span "Upload" at bounding box center [863, 252] width 45 height 18
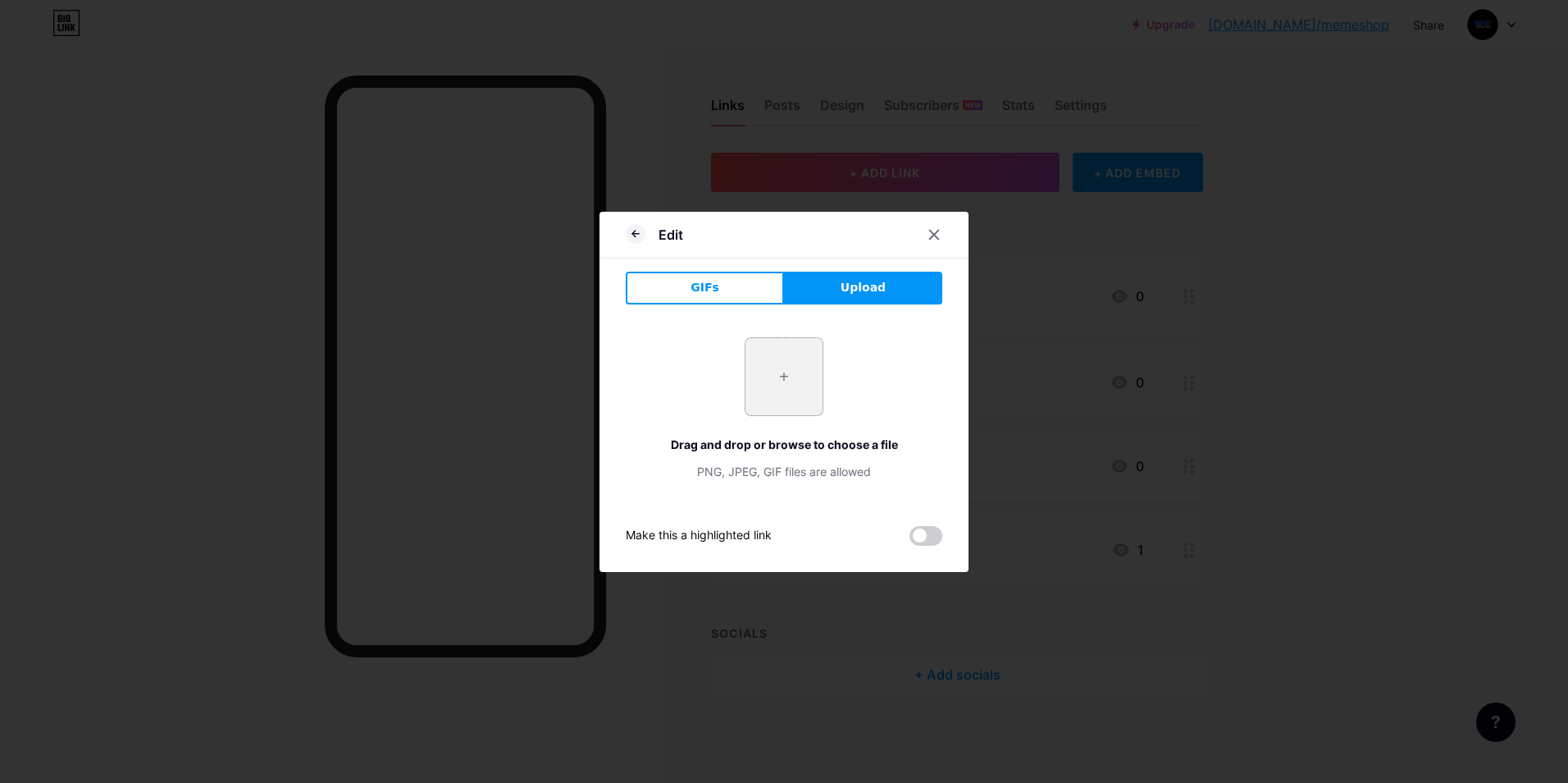
click at [766, 348] on input "file" at bounding box center [784, 376] width 78 height 78
type input "C:\fakepath\13.png"
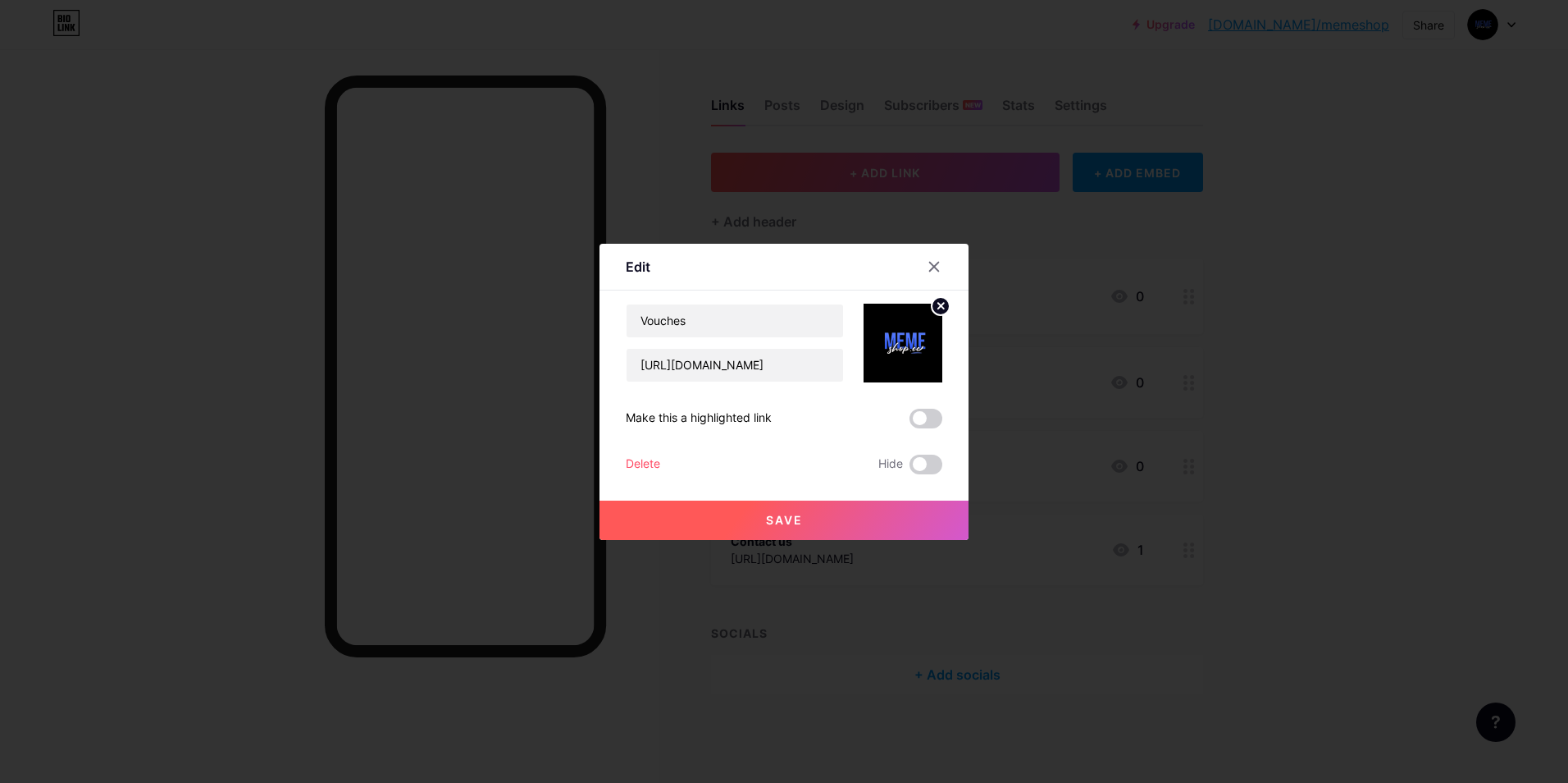
click at [846, 511] on button "Save" at bounding box center [784, 521] width 369 height 39
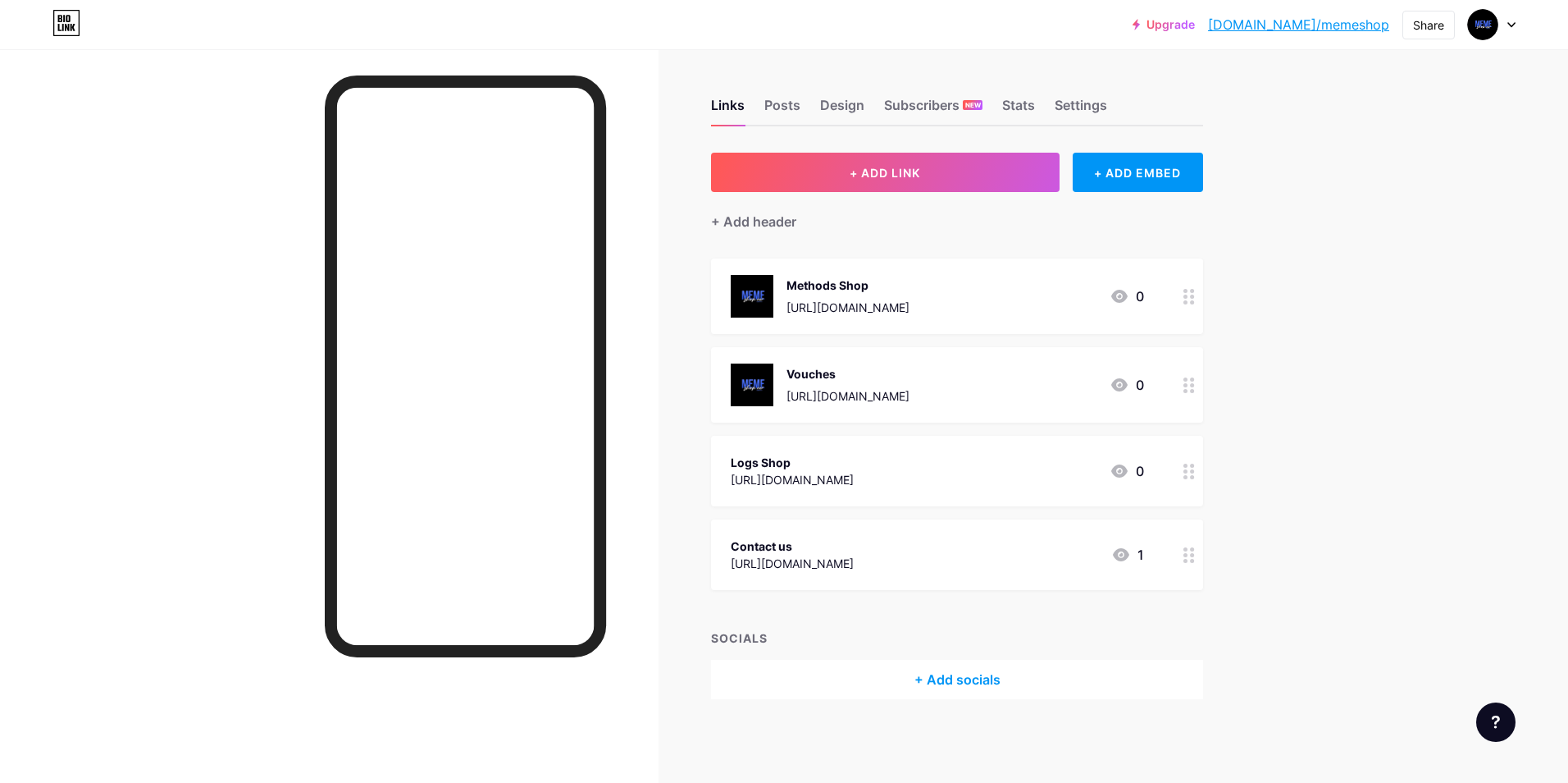
click at [875, 485] on div "Logs Shop [URL][DOMAIN_NAME] 0" at bounding box center [937, 471] width 413 height 37
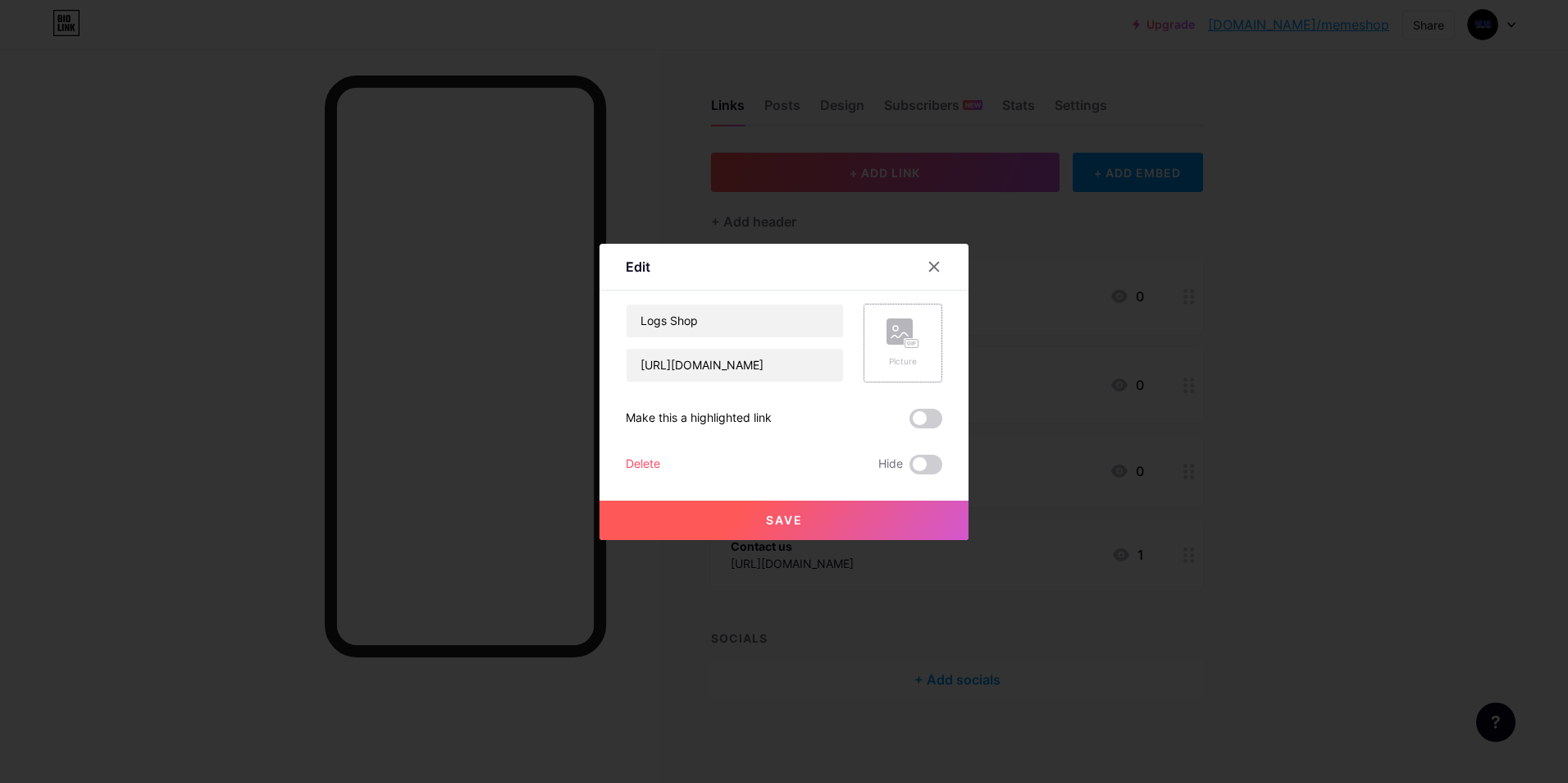
click at [900, 330] on rect at bounding box center [899, 331] width 27 height 27
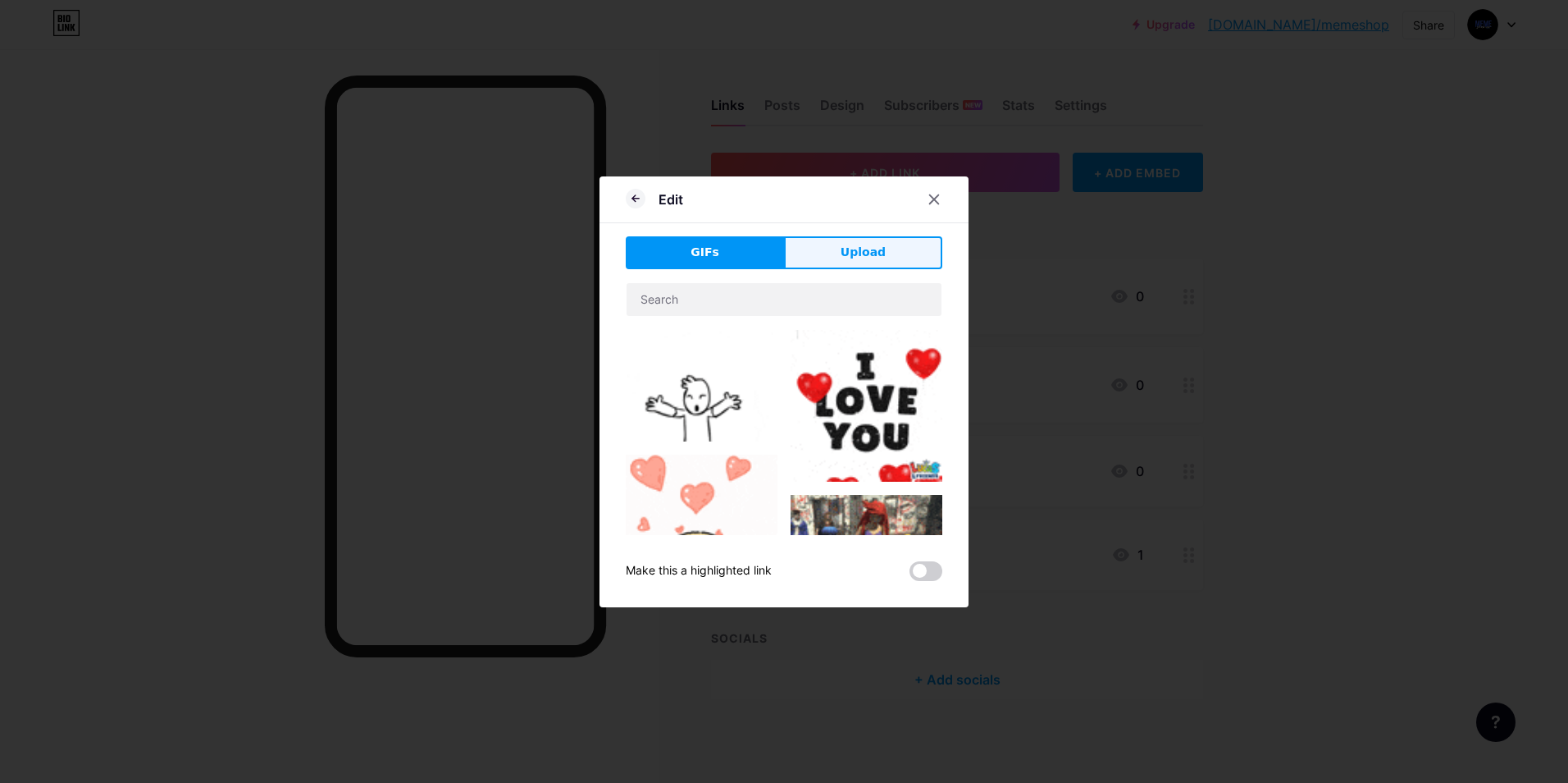
click at [831, 252] on button "Upload" at bounding box center [863, 252] width 158 height 32
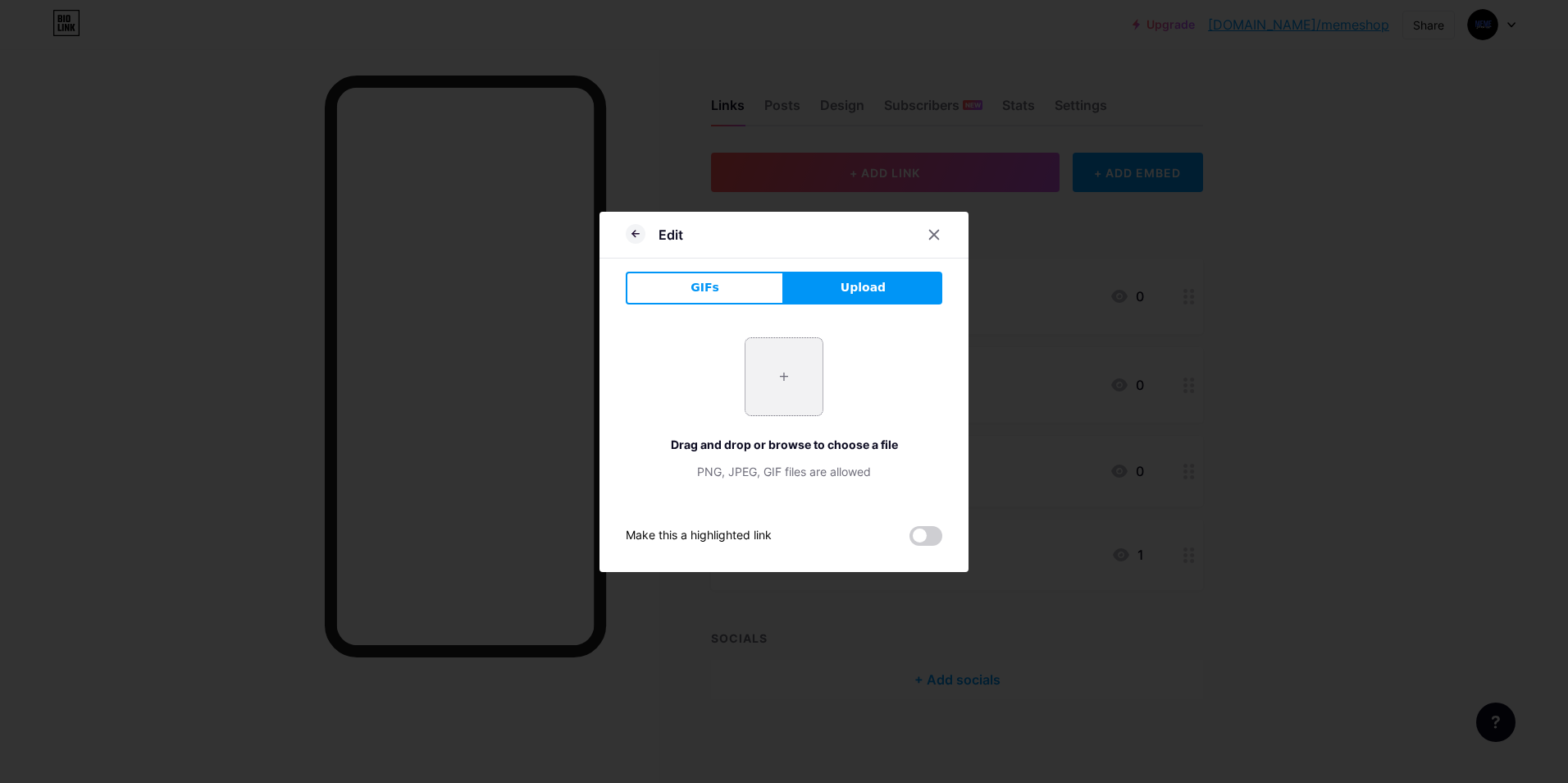
click at [763, 356] on input "file" at bounding box center [784, 376] width 78 height 78
type input "C:\fakepath\13.png"
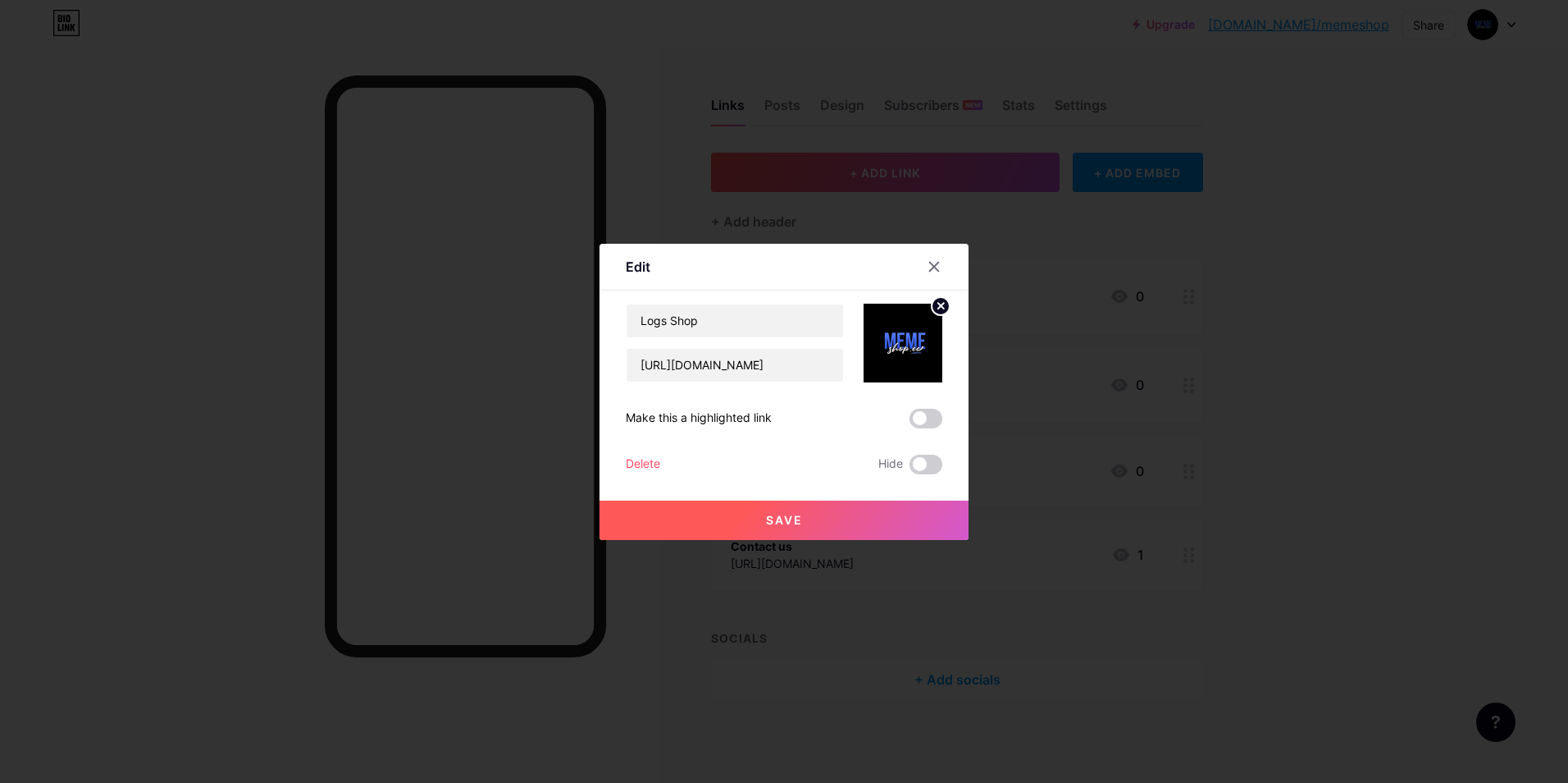
click at [860, 526] on button "Save" at bounding box center [784, 521] width 369 height 39
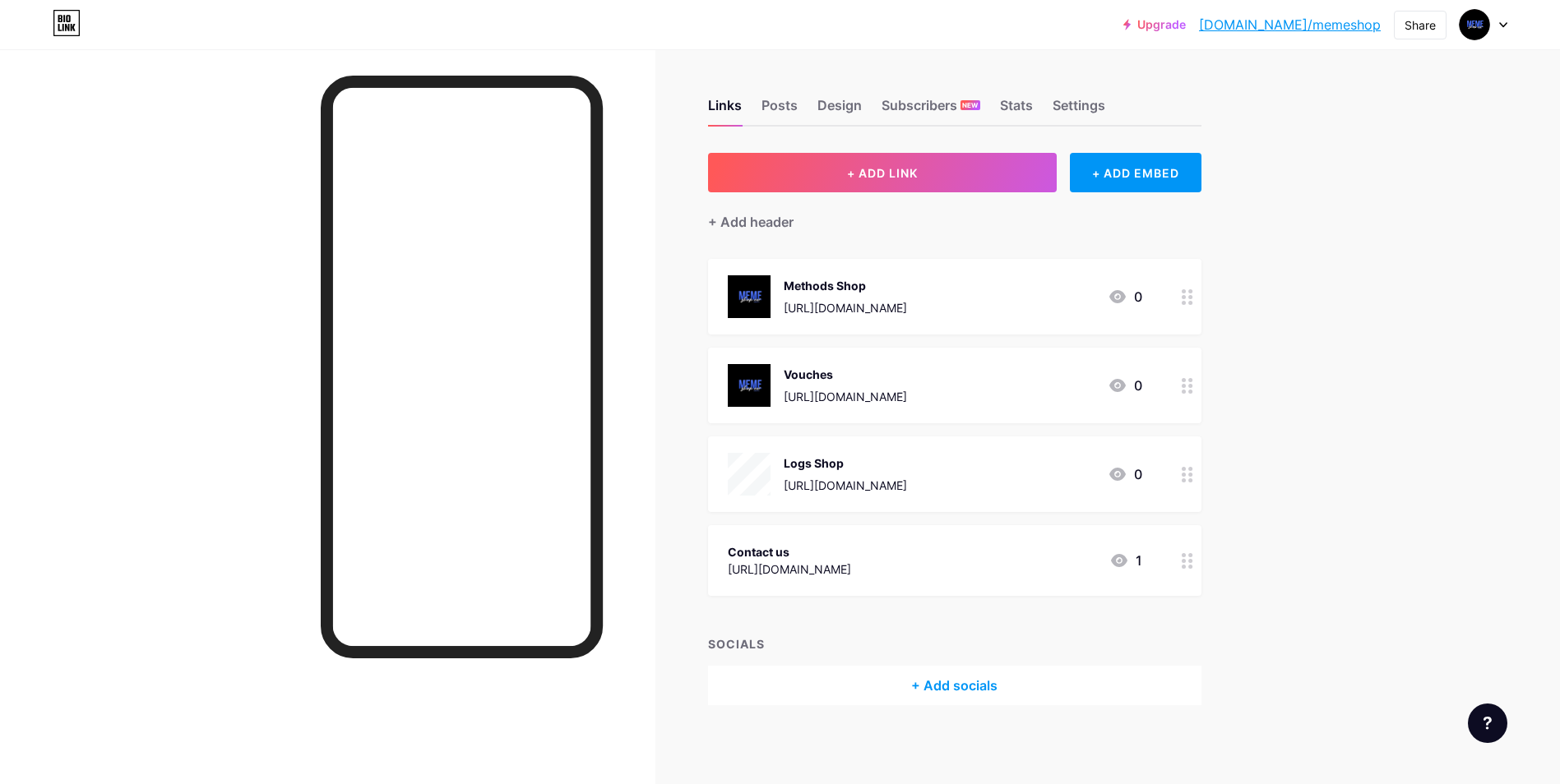
click at [997, 564] on div "Contact us [URL][DOMAIN_NAME] 1" at bounding box center [934, 561] width 414 height 37
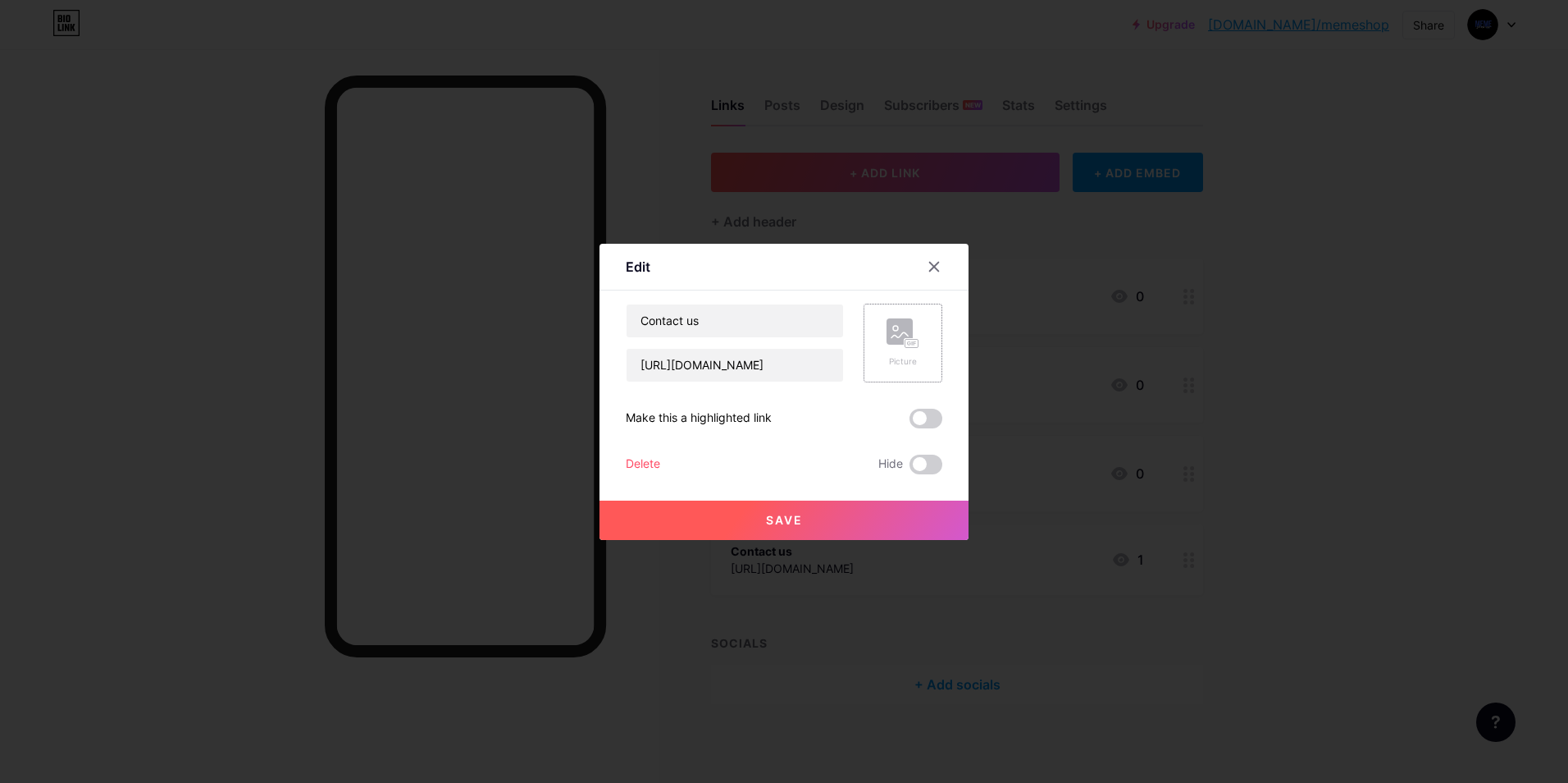
click at [887, 328] on rect at bounding box center [899, 331] width 27 height 27
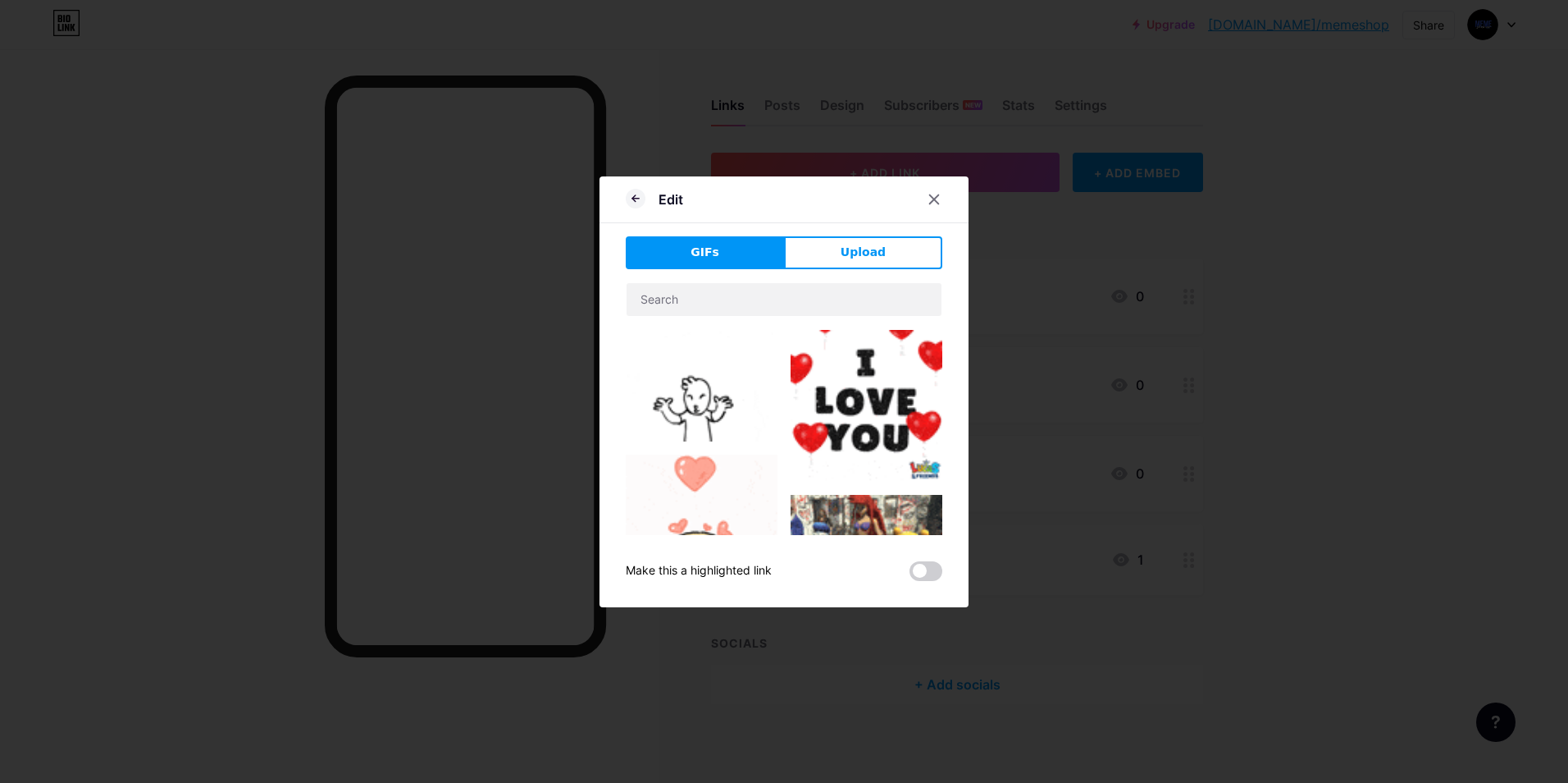
click at [865, 232] on div "Edit GIFs Upload Content YouTube Play YouTube video without leaving your page. …" at bounding box center [784, 392] width 369 height 431
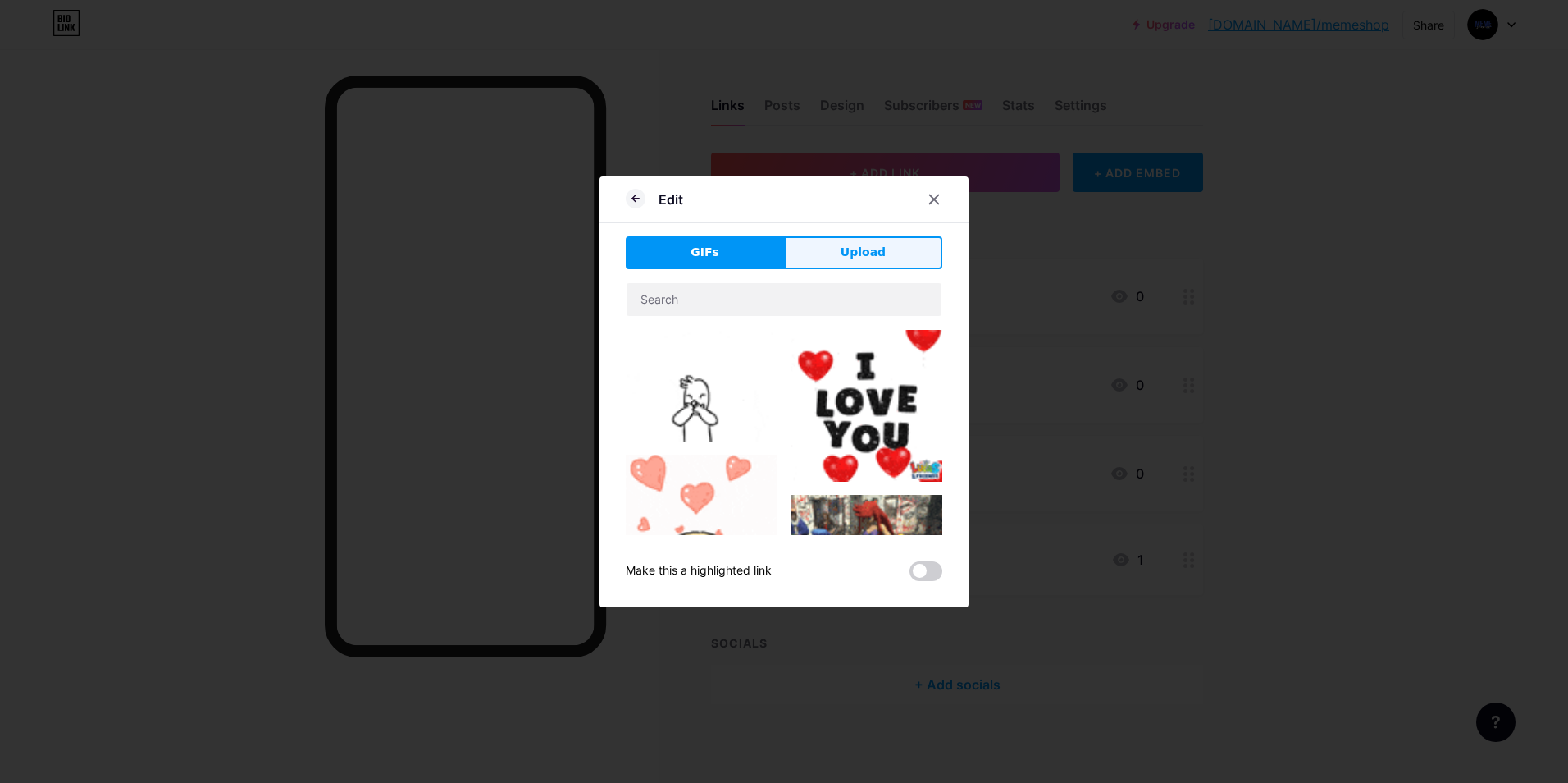
click at [856, 244] on span "Upload" at bounding box center [863, 252] width 45 height 18
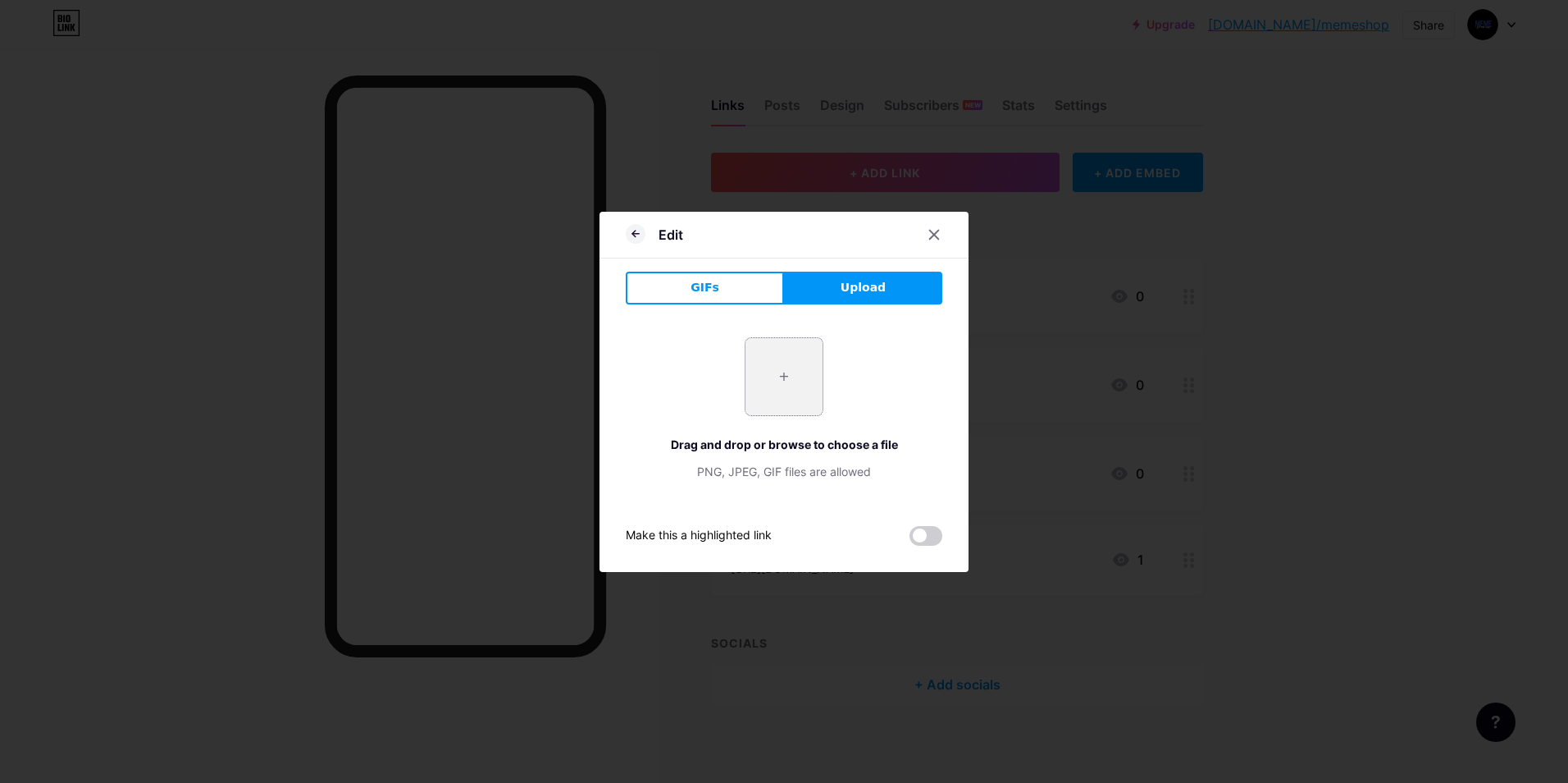
click at [774, 357] on input "file" at bounding box center [784, 376] width 78 height 78
type input "C:\fakepath\13.png"
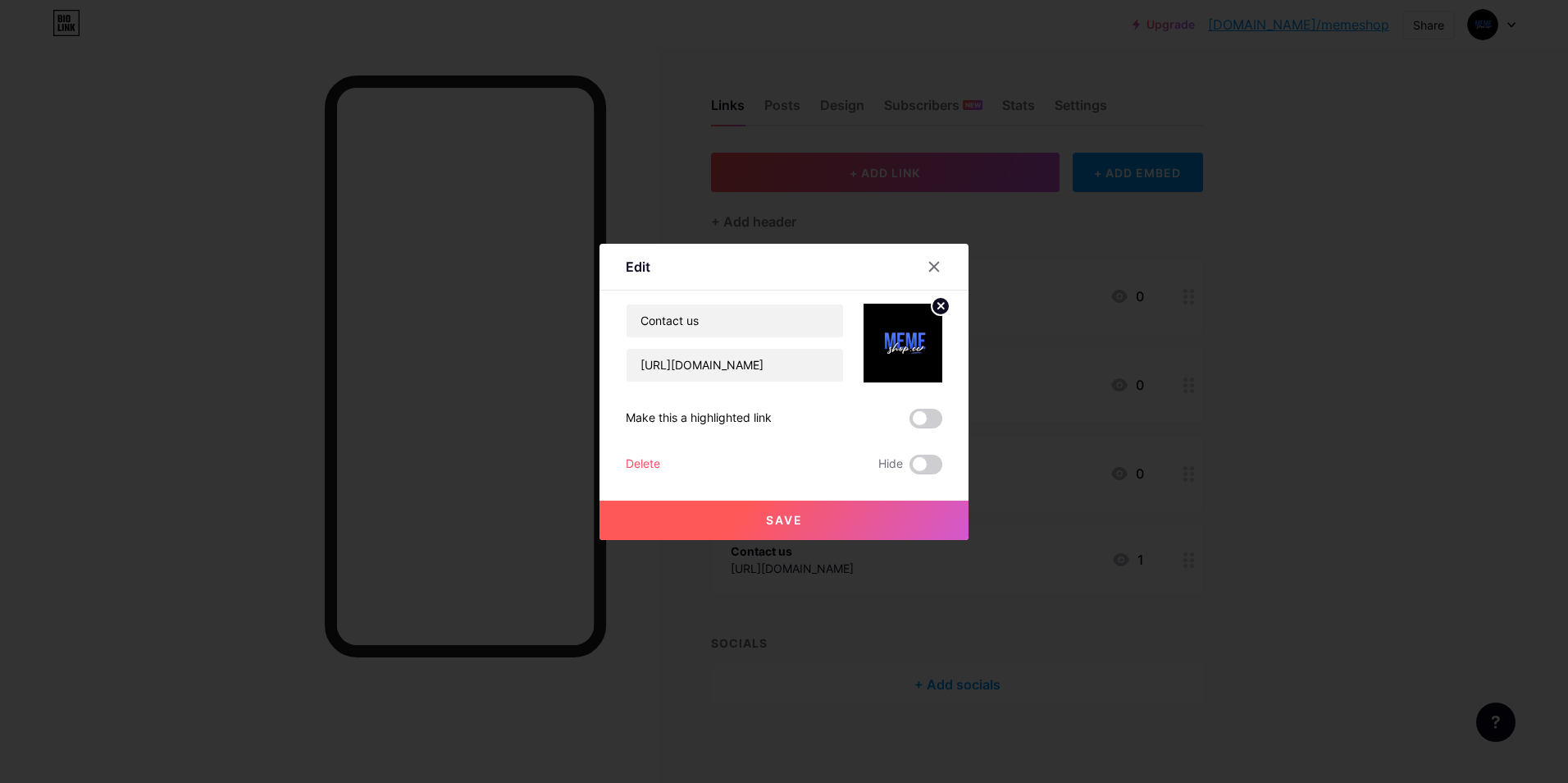
click at [823, 511] on button "Save" at bounding box center [784, 521] width 369 height 39
